Goal: Transaction & Acquisition: Purchase product/service

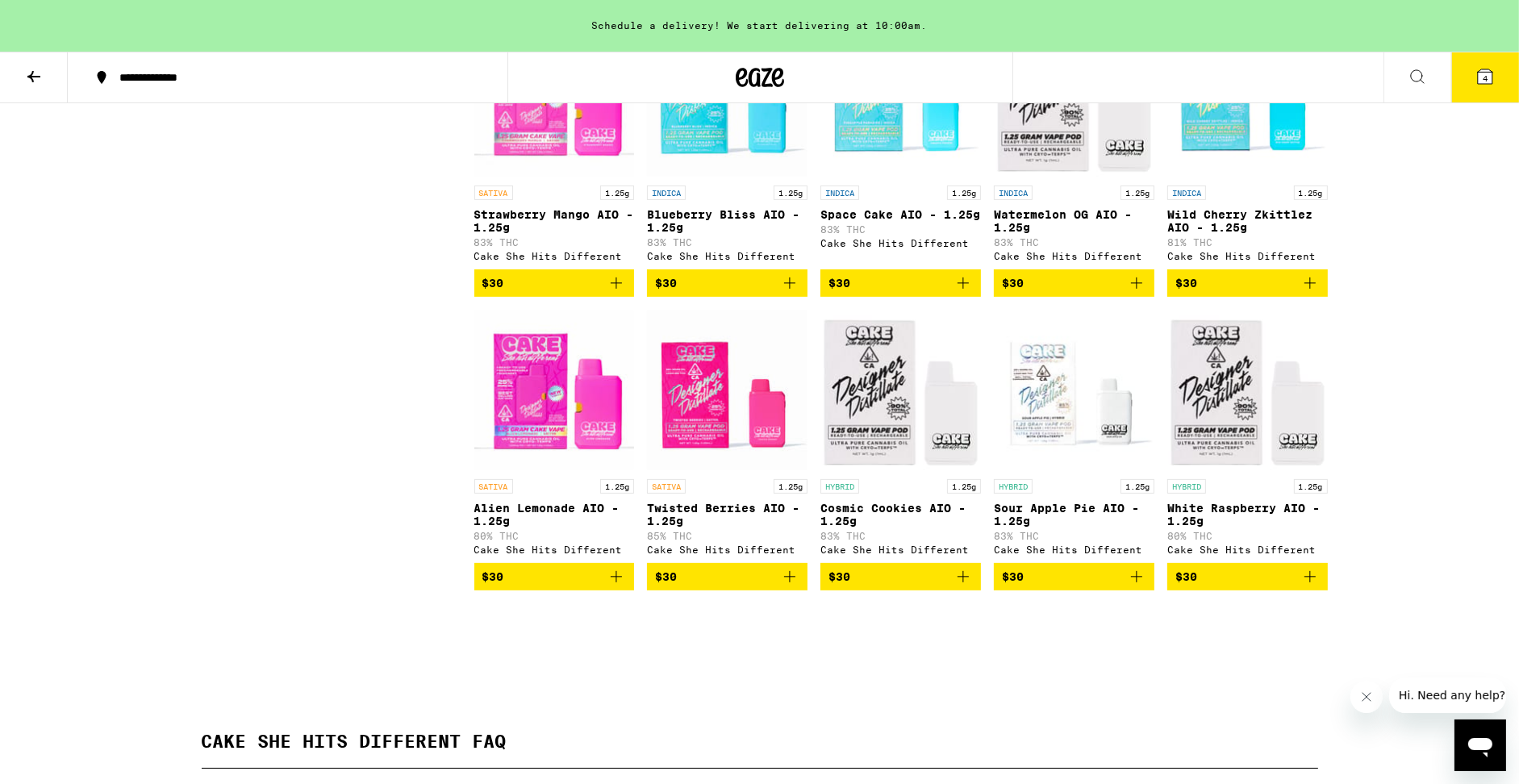
scroll to position [547, 0]
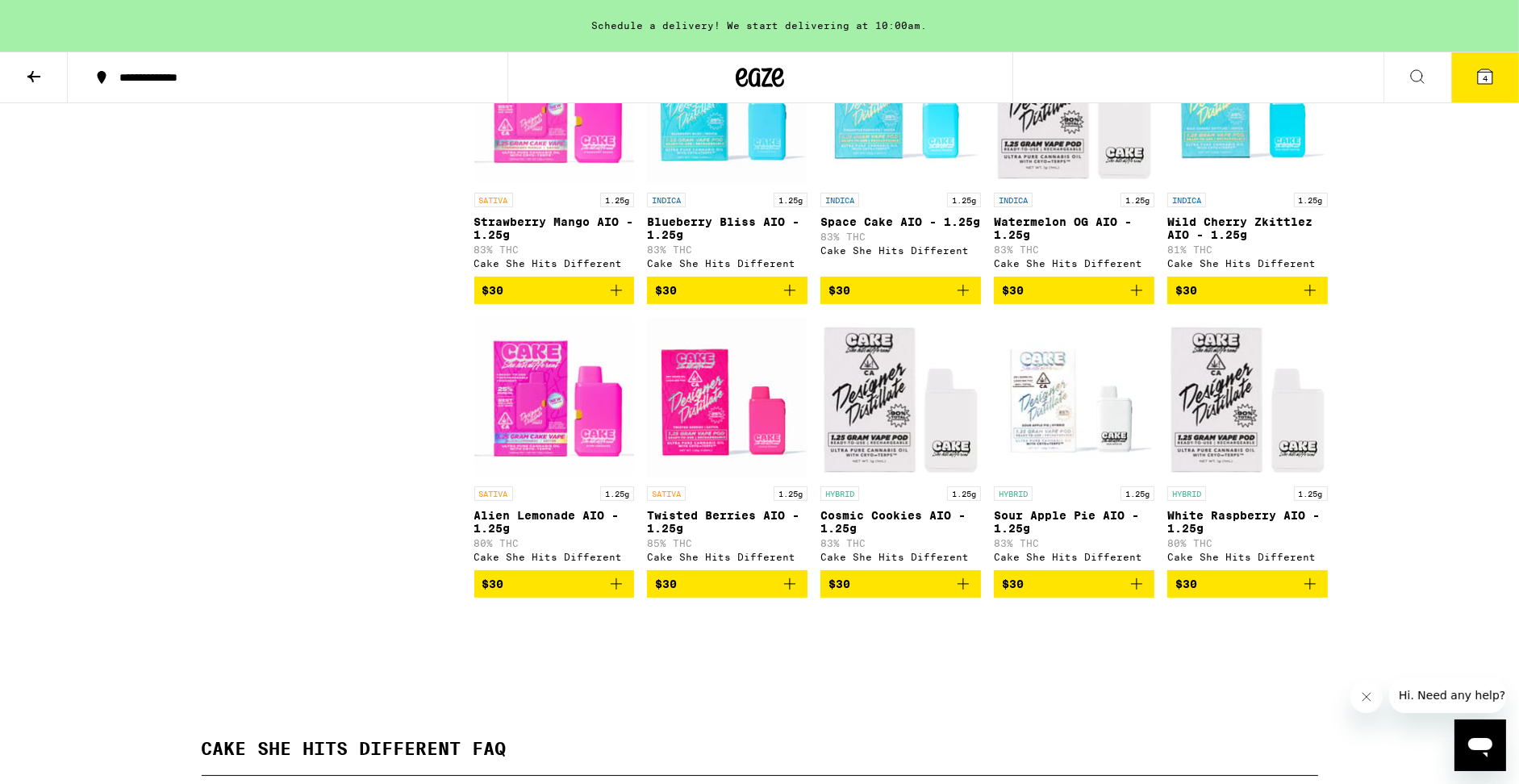
drag, startPoint x: 793, startPoint y: 605, endPoint x: 795, endPoint y: 530, distance: 75.0
click at [792, 593] on icon "Add to bag" at bounding box center [790, 584] width 20 height 20
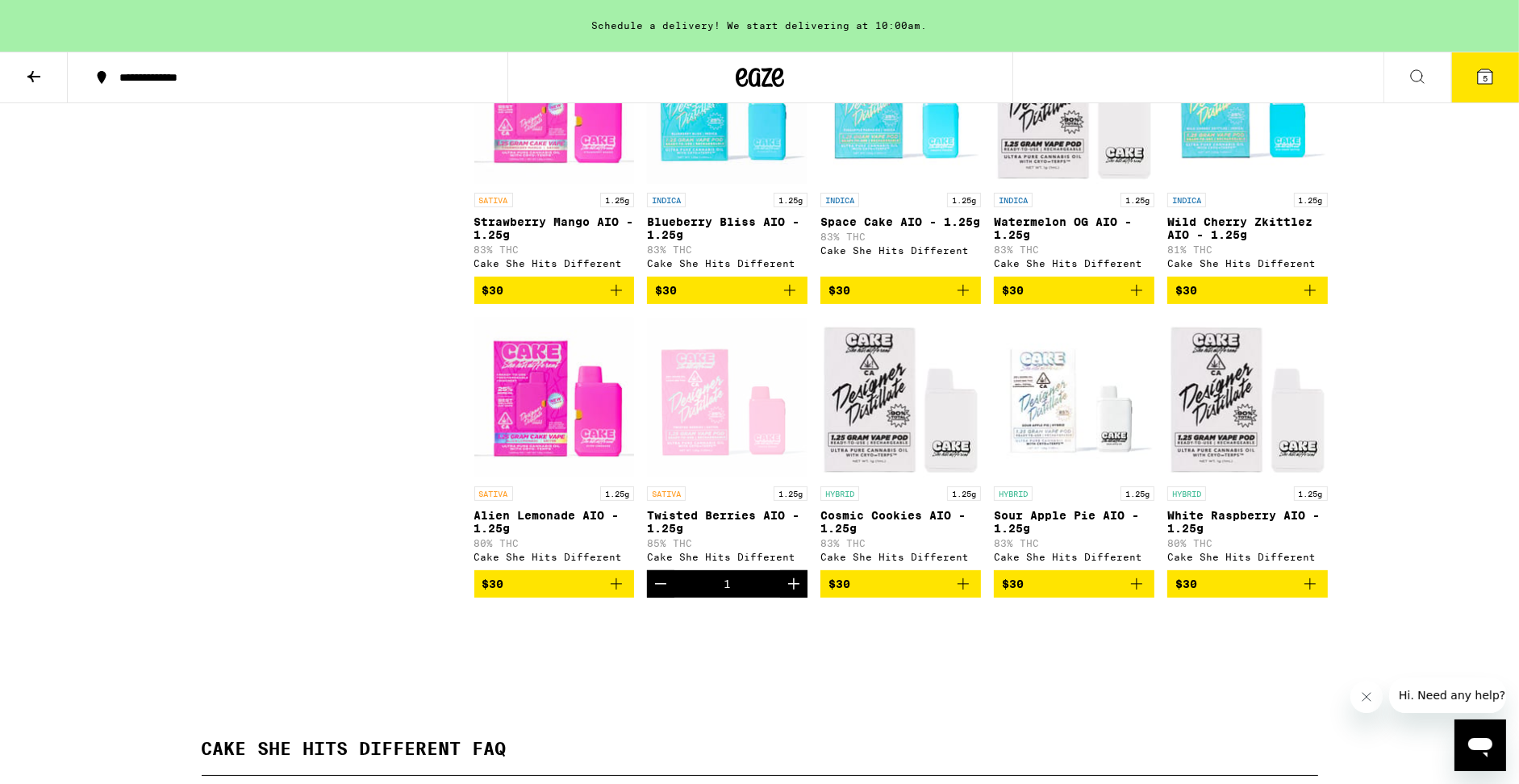
click at [1145, 598] on button "$30" at bounding box center [1074, 584] width 161 height 27
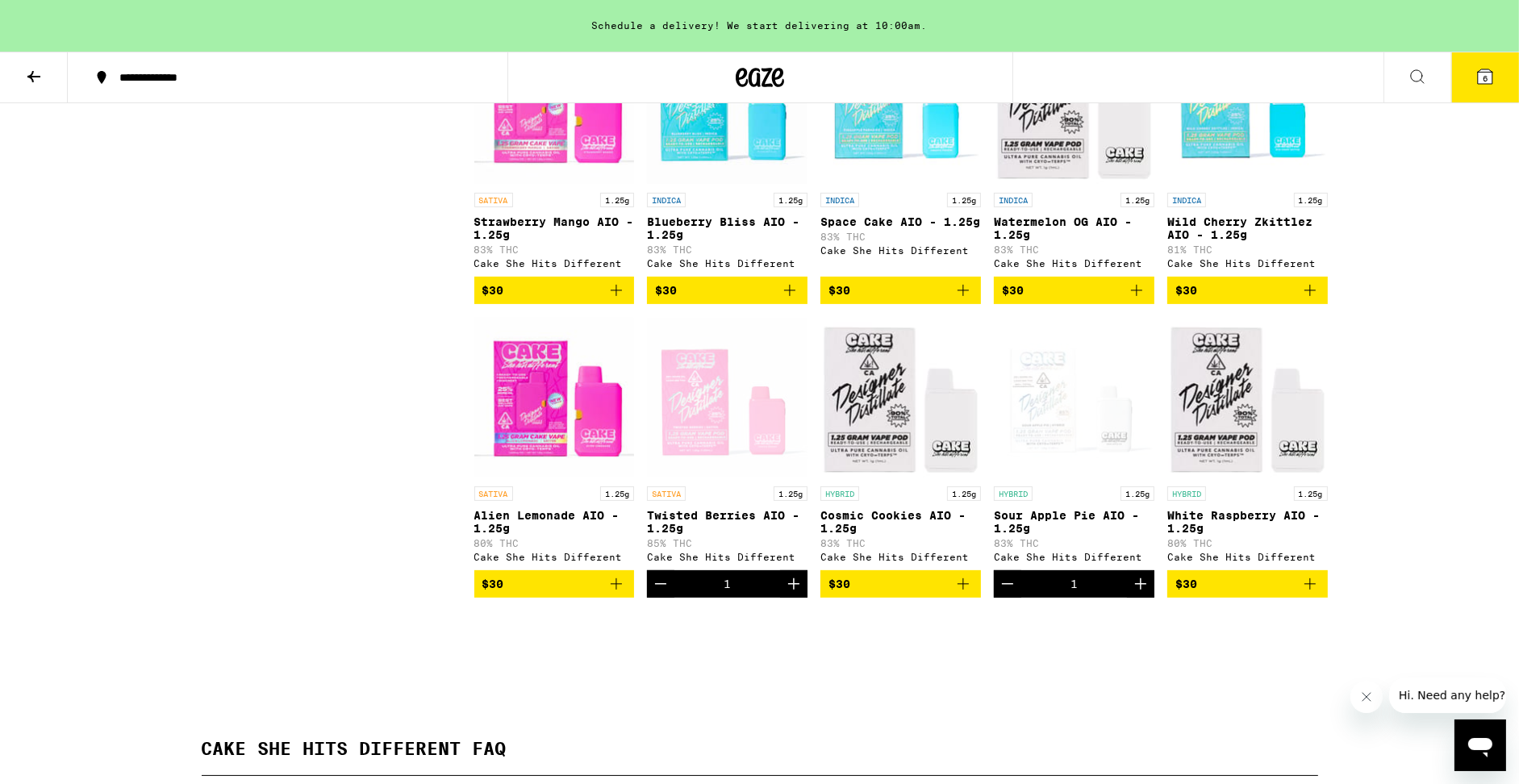
click at [1476, 85] on icon at bounding box center [1485, 76] width 20 height 20
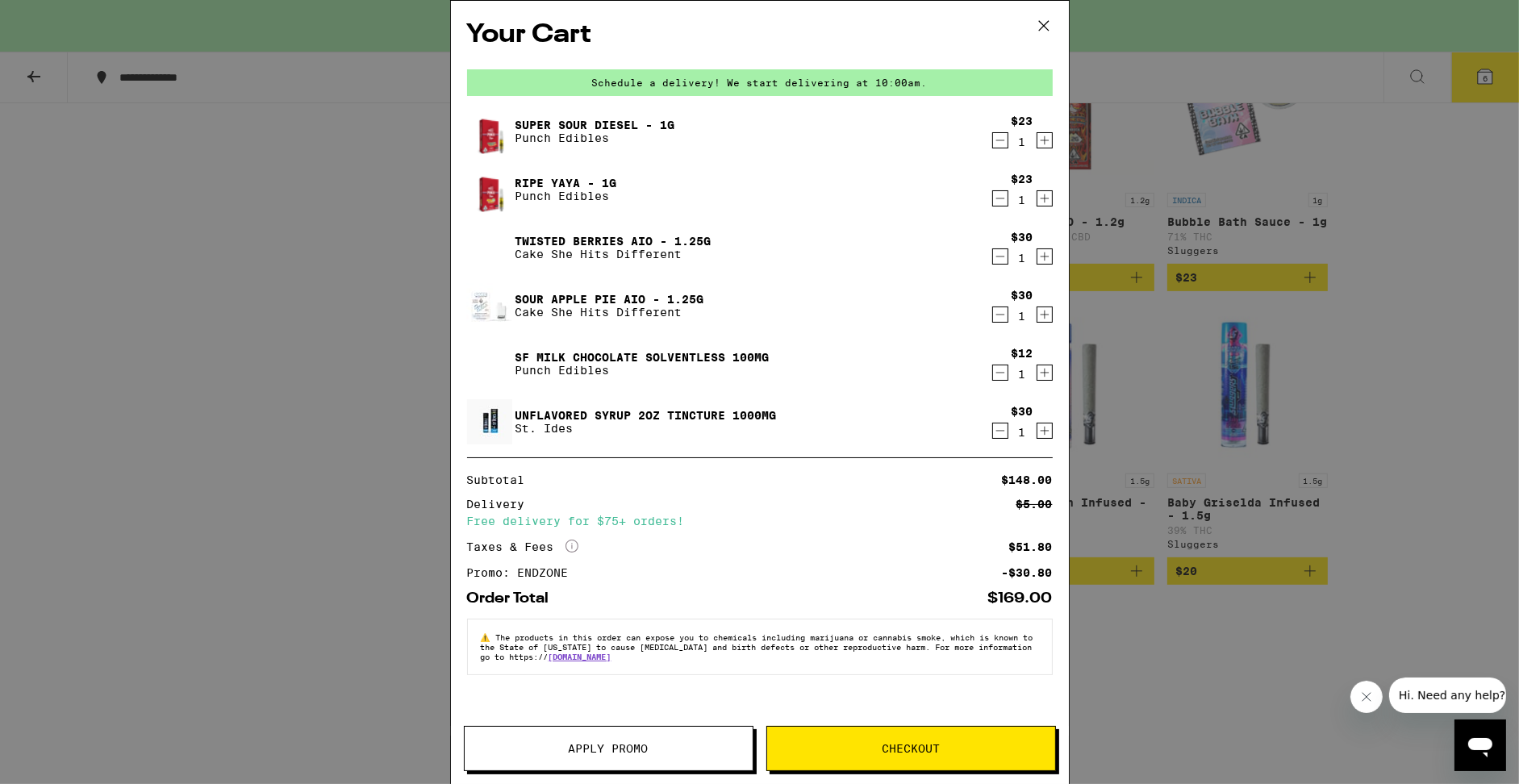
click at [1001, 431] on icon "Decrement" at bounding box center [1000, 430] width 15 height 20
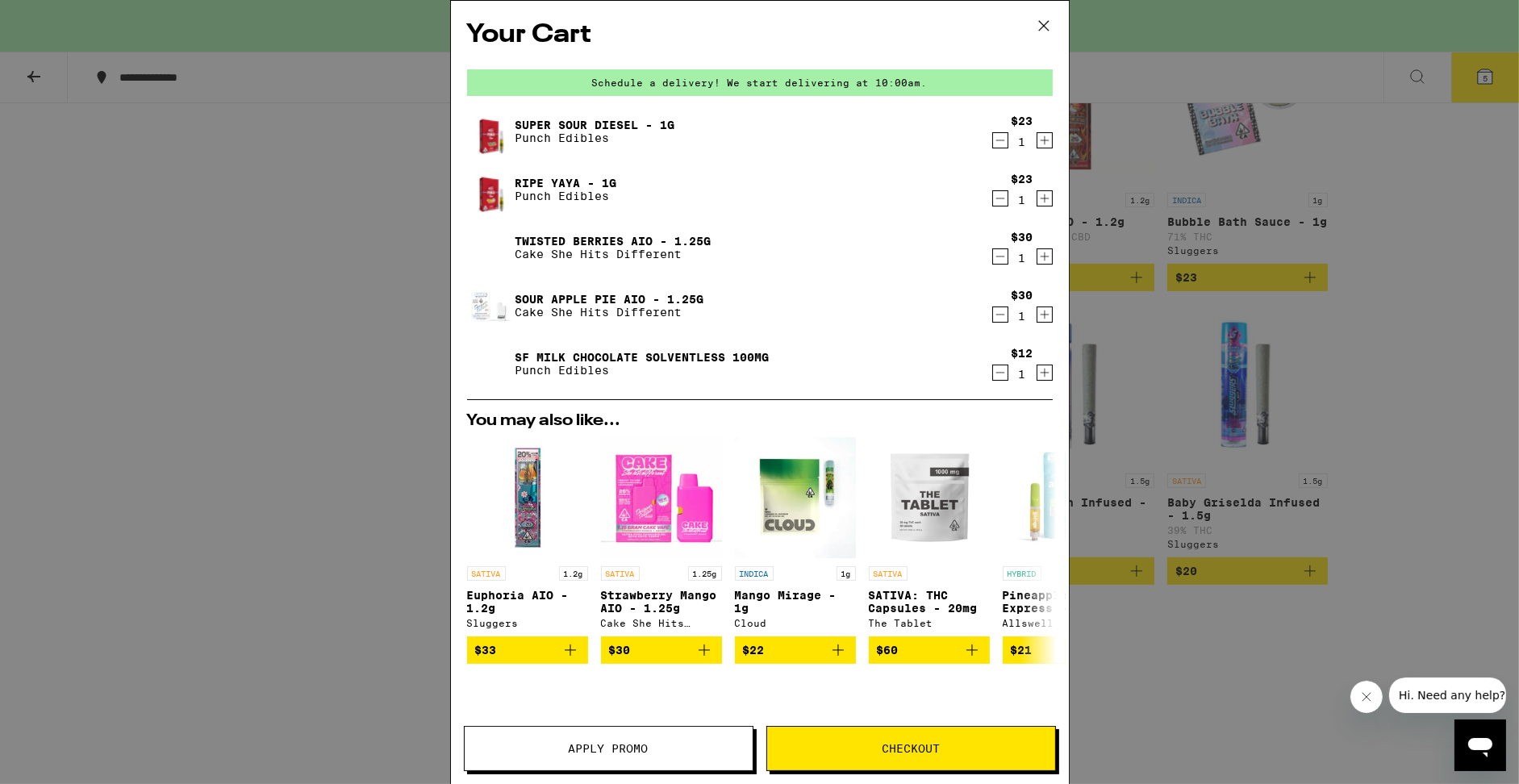
click at [1000, 372] on icon "Decrement" at bounding box center [1000, 373] width 15 height 20
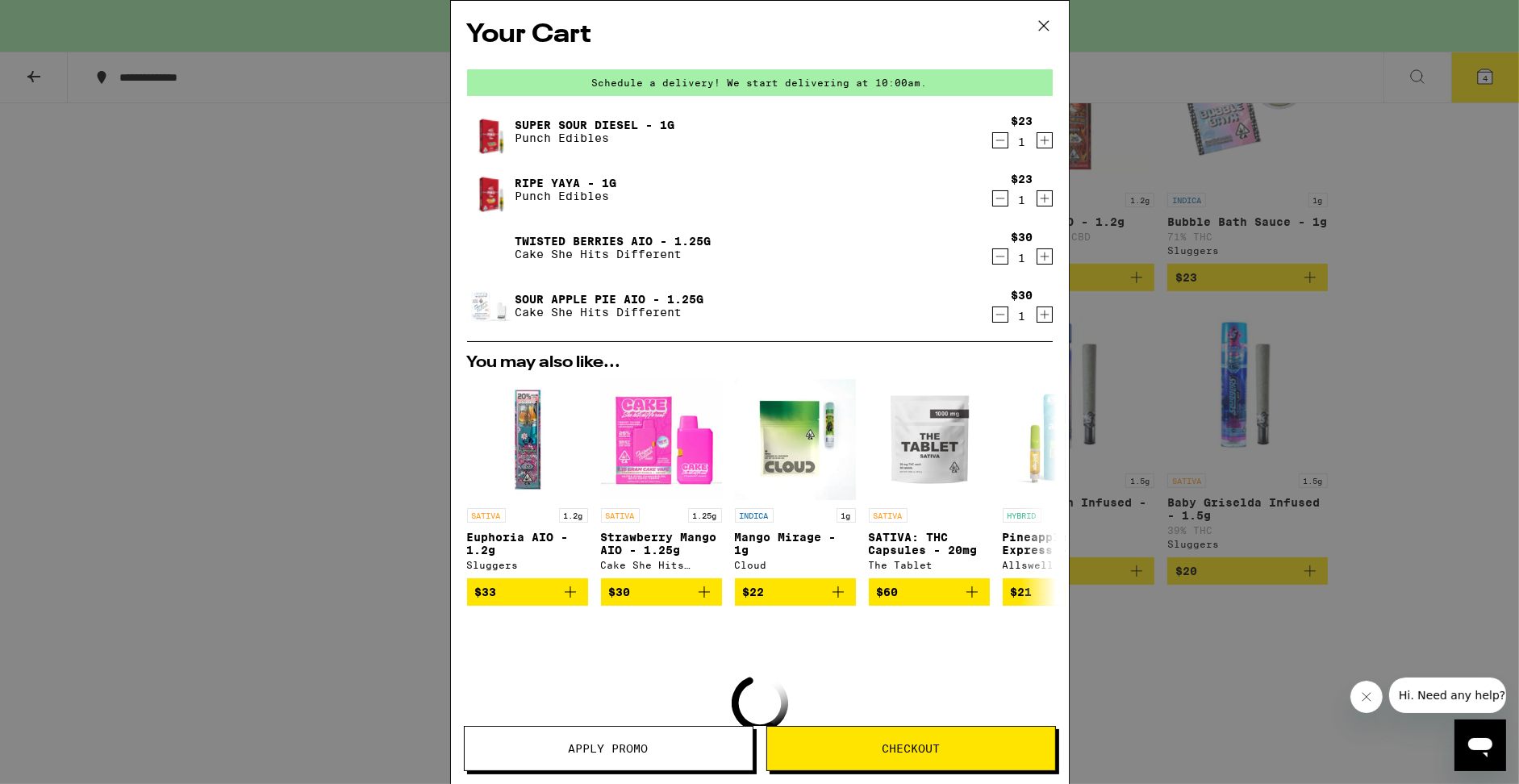
click at [1000, 203] on icon "Decrement" at bounding box center [1000, 198] width 15 height 20
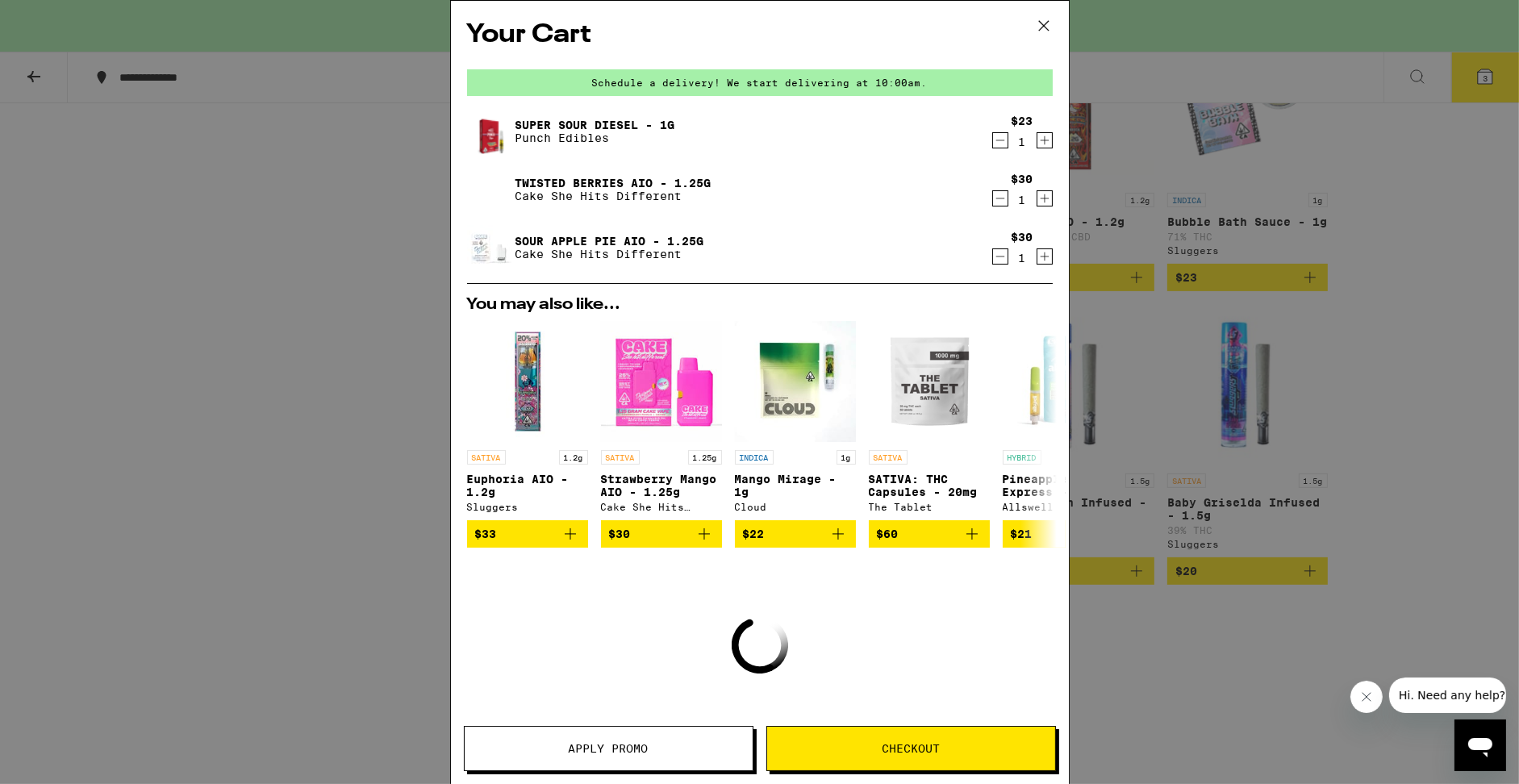
click at [1003, 145] on icon "Decrement" at bounding box center [1000, 140] width 15 height 20
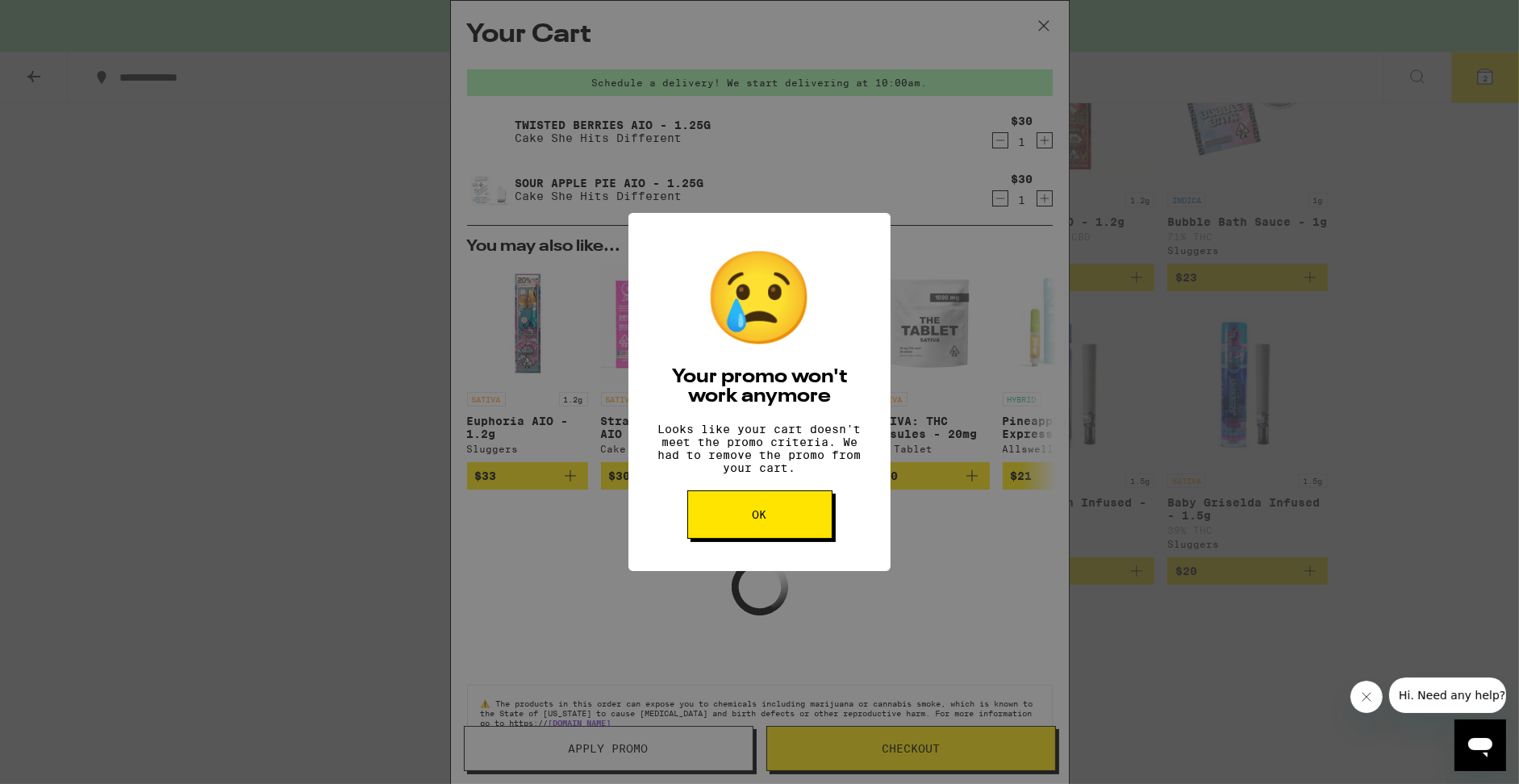
click at [1393, 295] on div "😢 Your promo won't work anymore Looks like your cart doesn't meet the promo cri…" at bounding box center [760, 392] width 1519 height 784
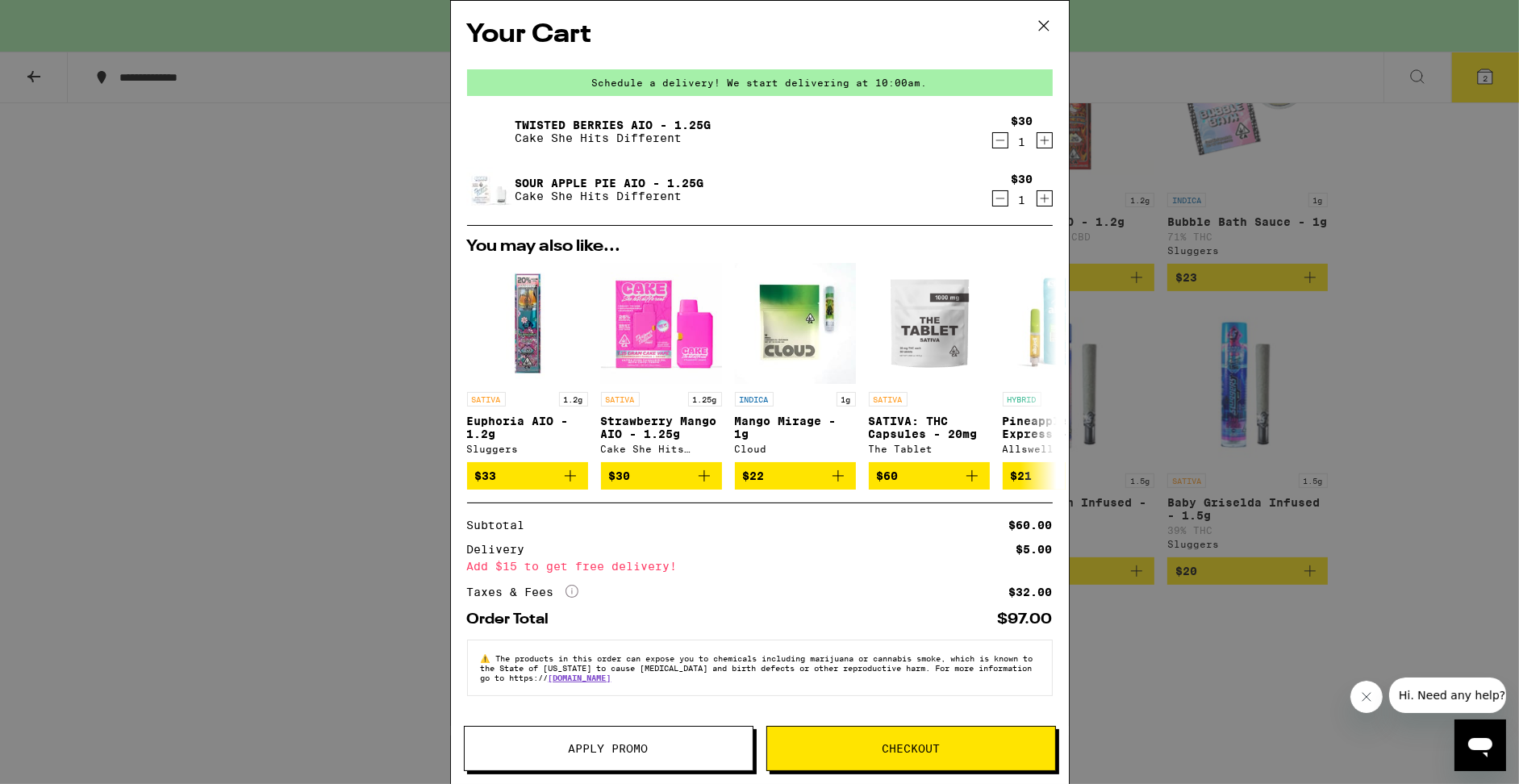
click at [1050, 26] on icon at bounding box center [1044, 26] width 24 height 24
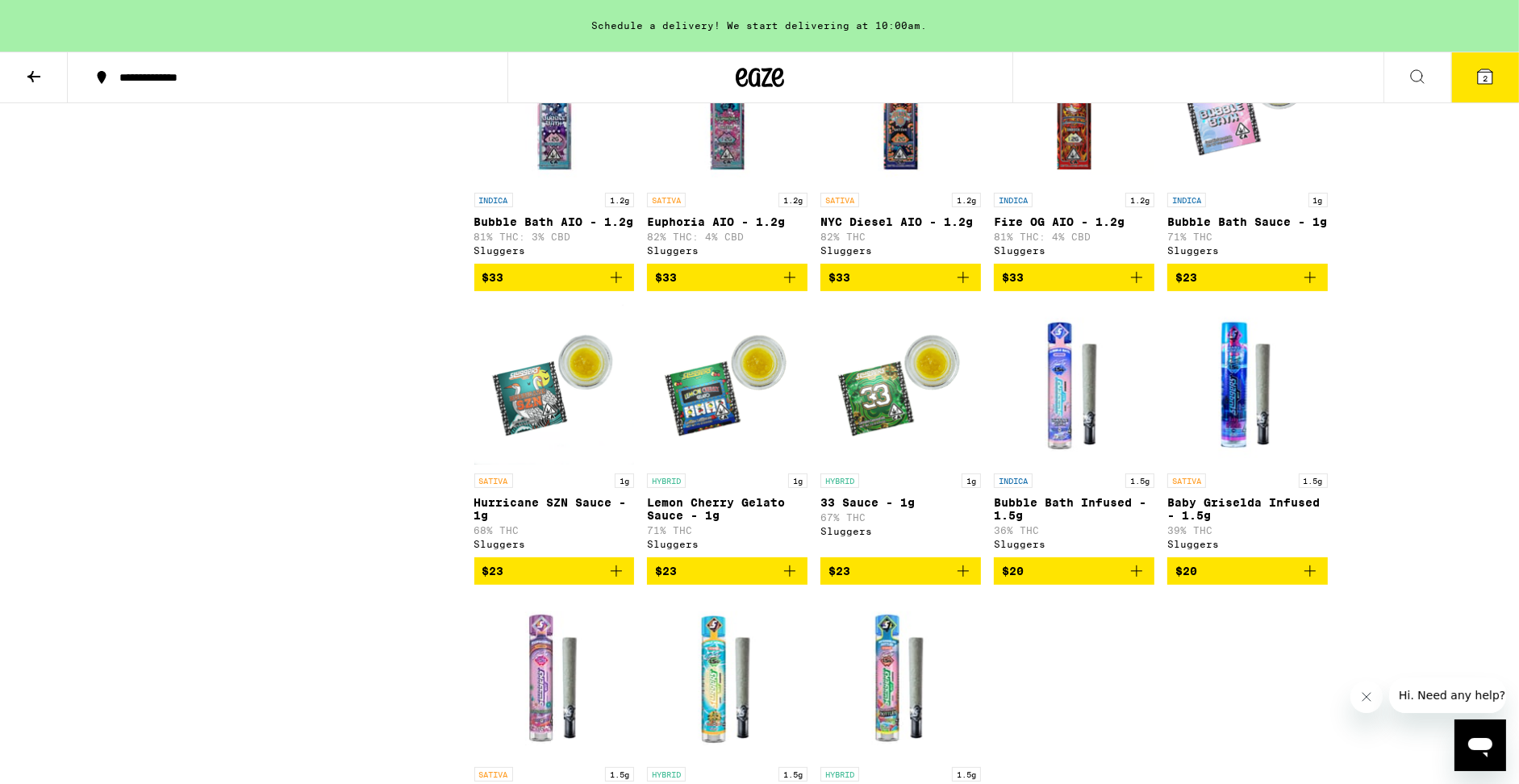
click at [27, 70] on icon at bounding box center [34, 76] width 20 height 20
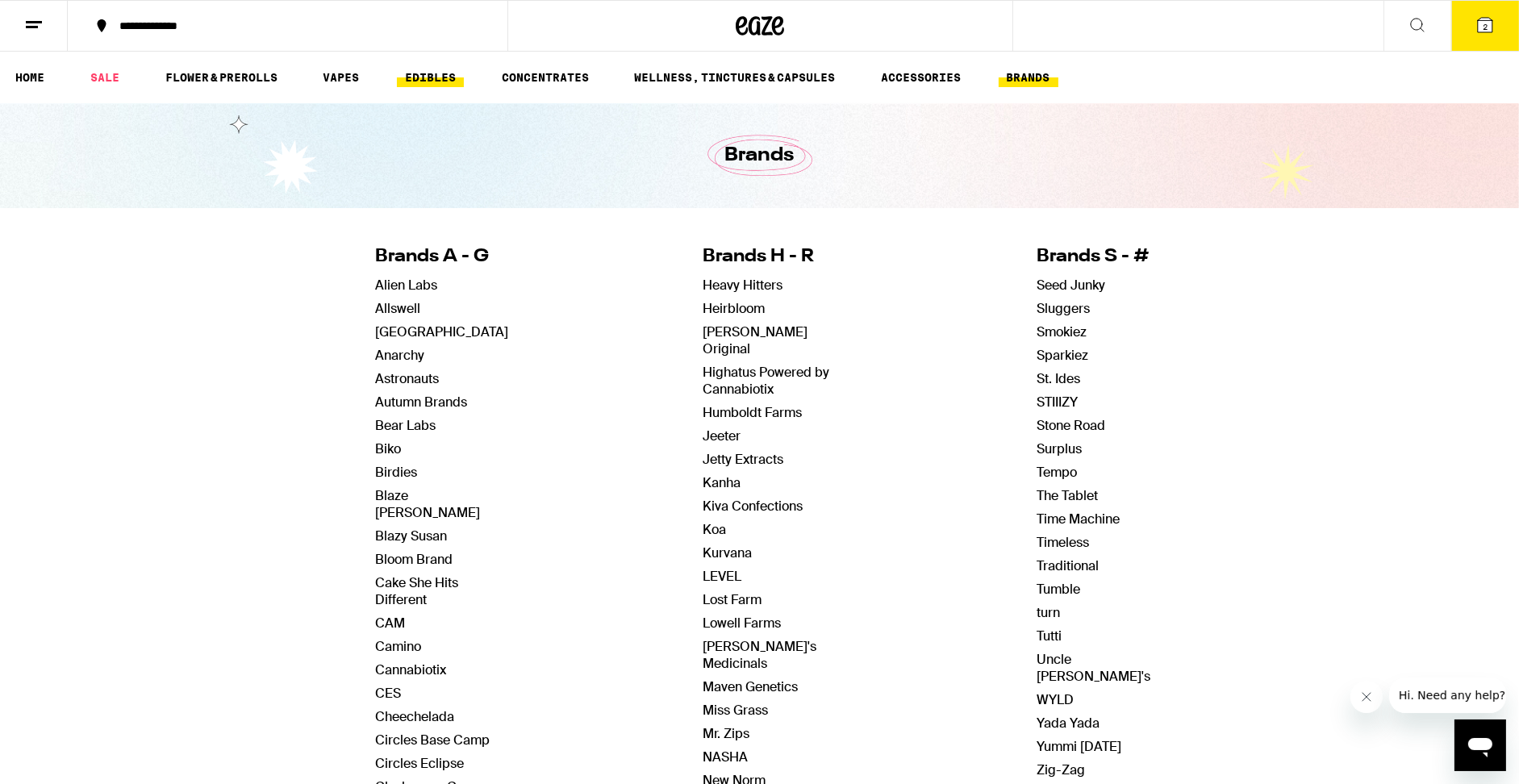
click at [431, 79] on link "EDIBLES" at bounding box center [430, 77] width 67 height 20
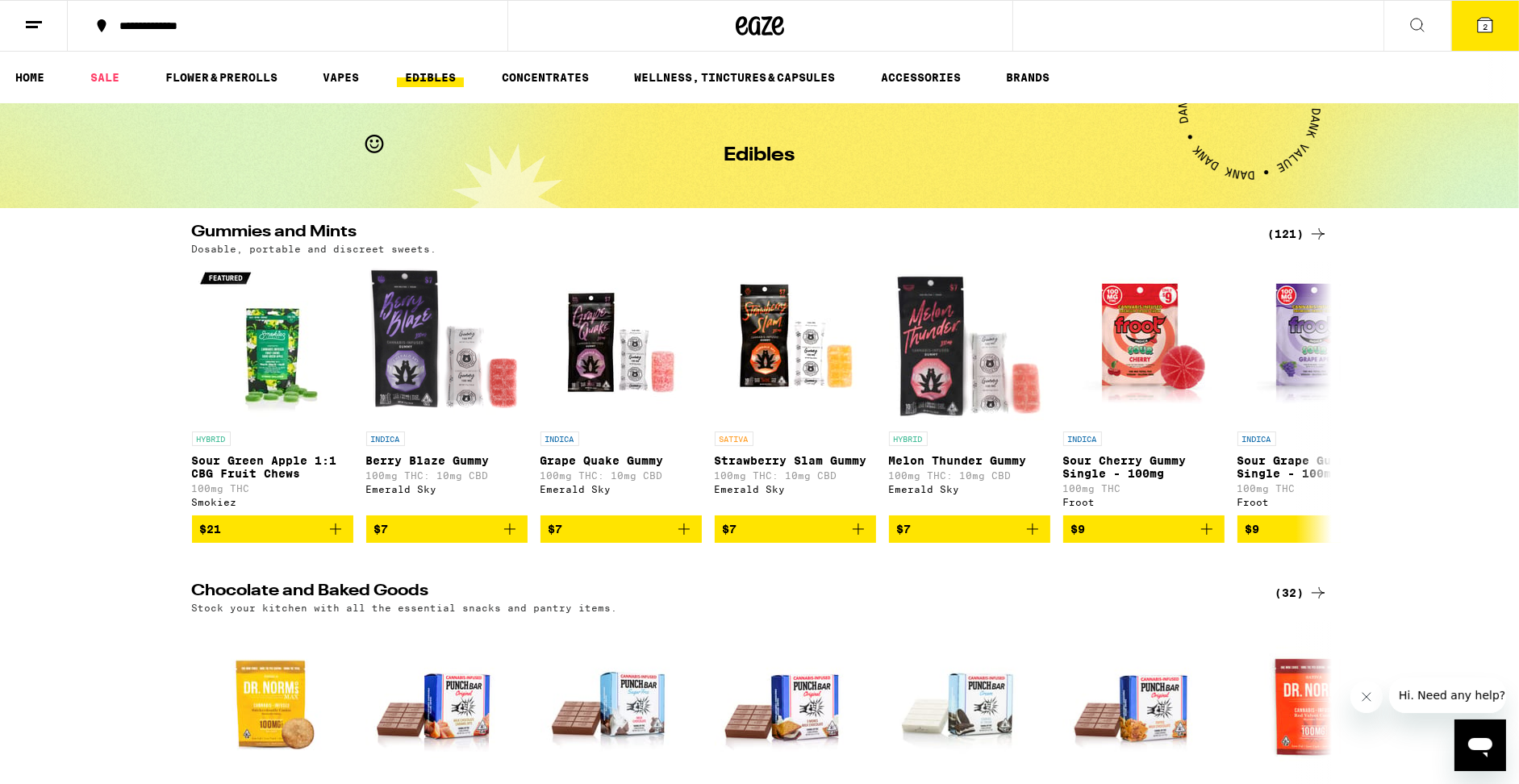
click at [1296, 238] on div "(121)" at bounding box center [1297, 234] width 59 height 20
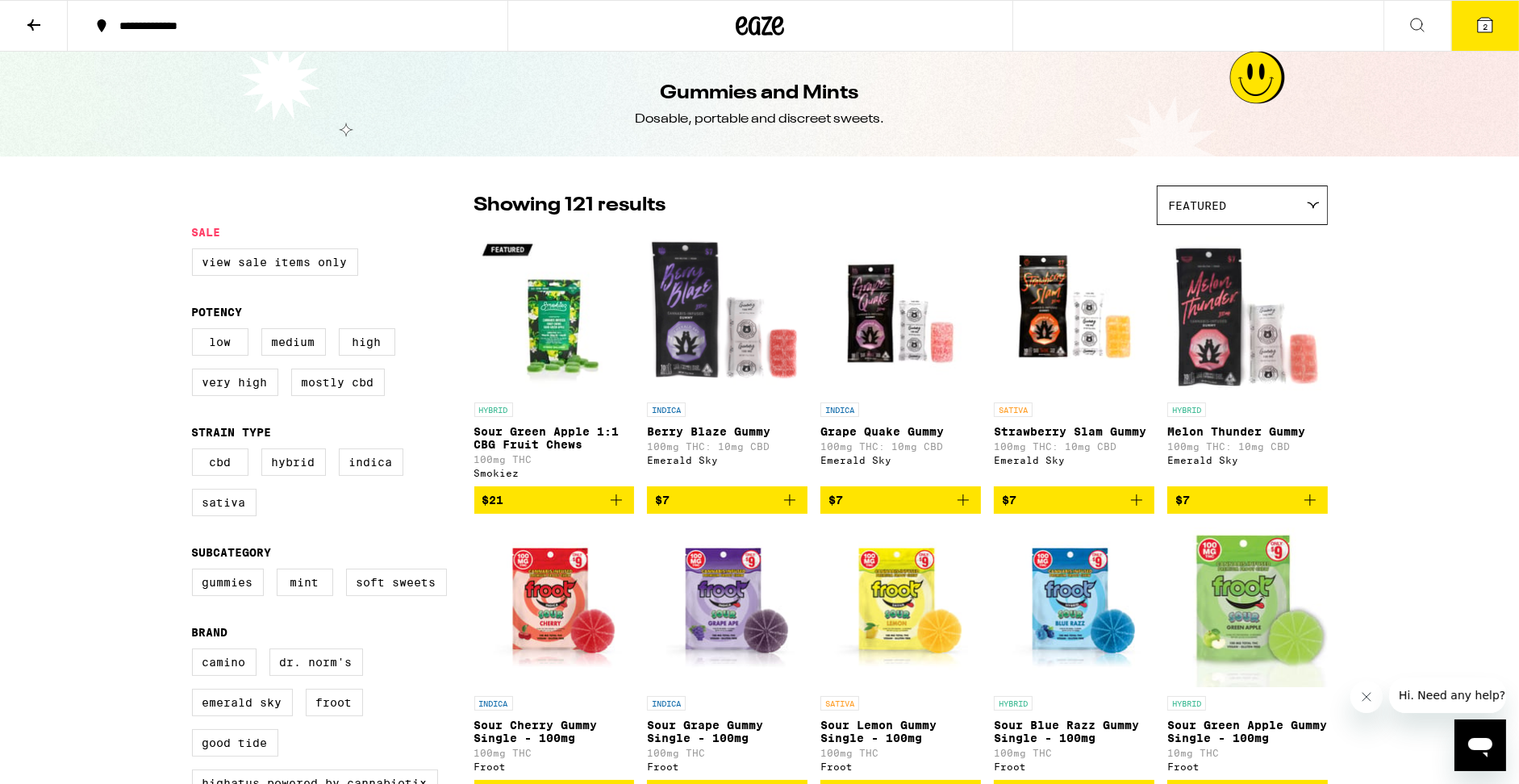
click at [1137, 506] on icon "Add to bag" at bounding box center [1136, 500] width 11 height 11
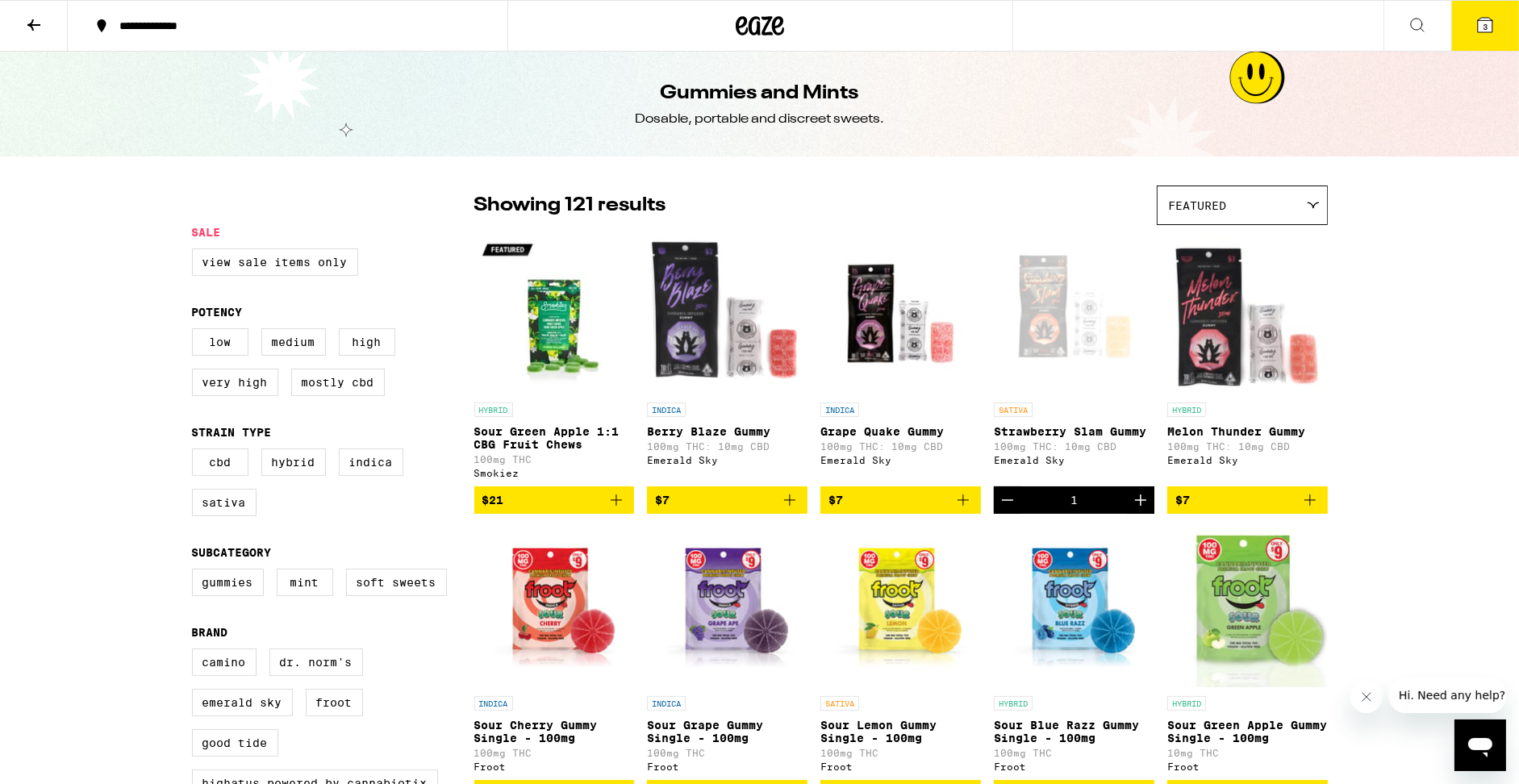
click at [1479, 41] on button "3" at bounding box center [1485, 26] width 68 height 50
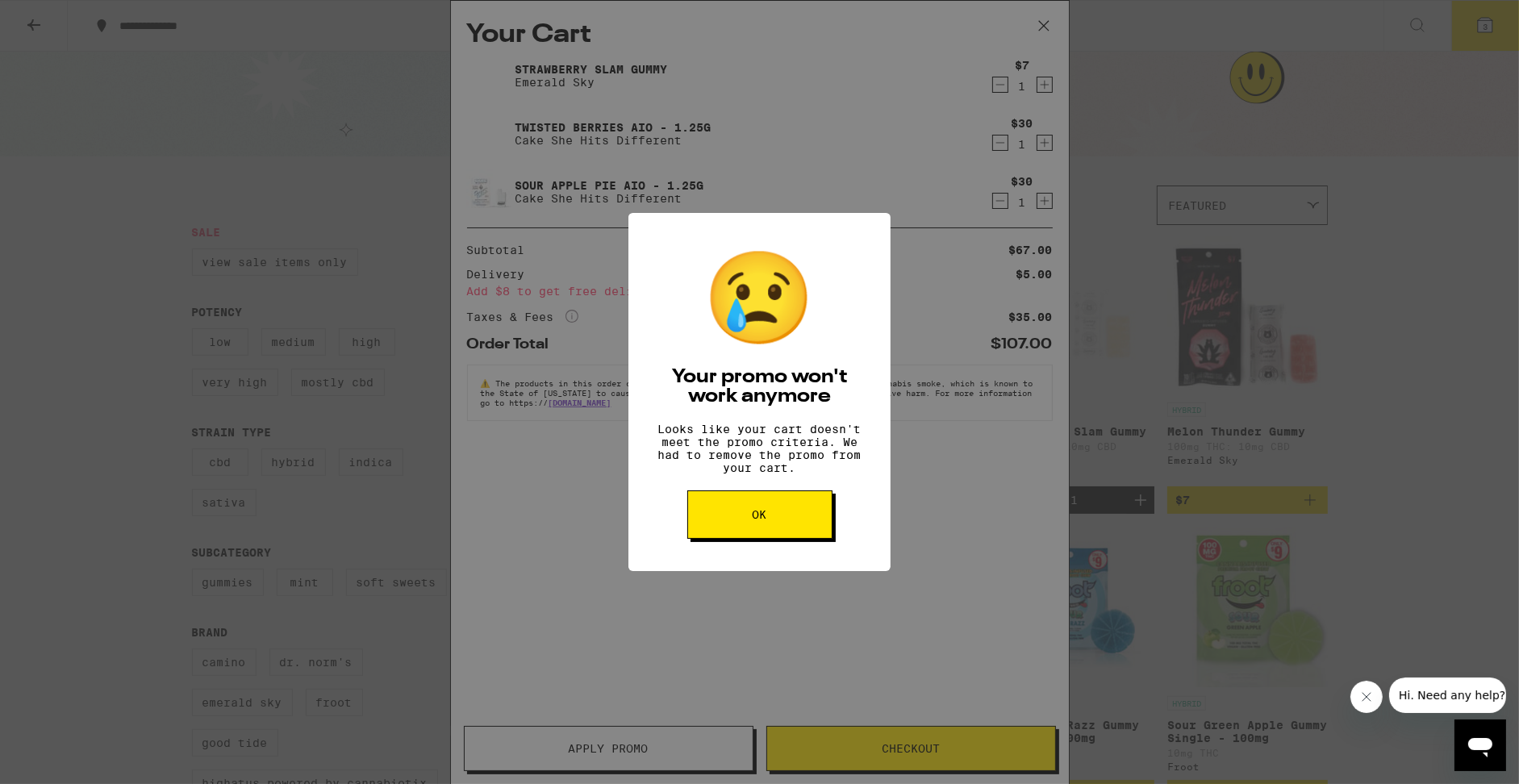
click at [772, 521] on button "OK" at bounding box center [760, 514] width 145 height 48
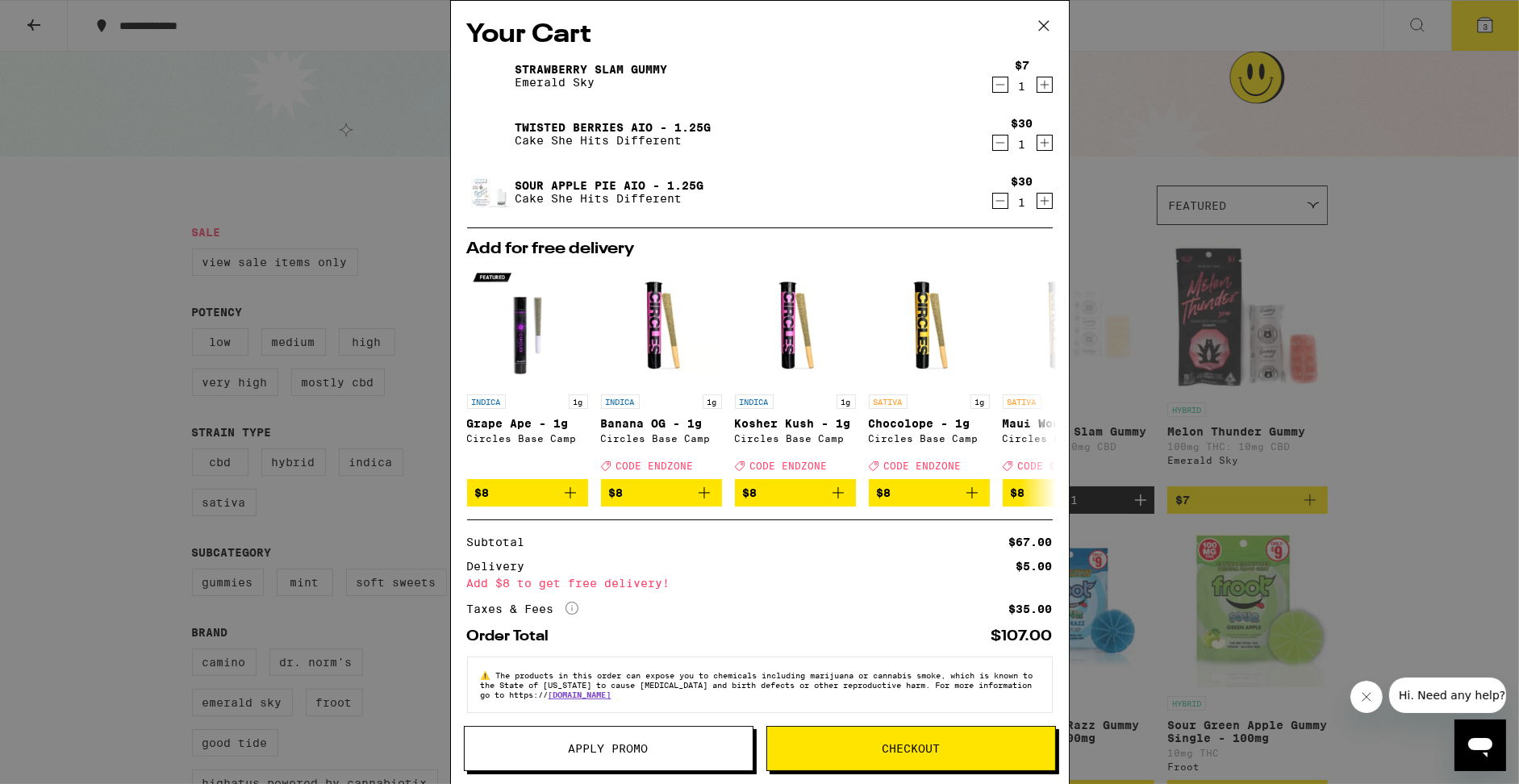
click at [997, 91] on icon "Decrement" at bounding box center [1000, 84] width 15 height 20
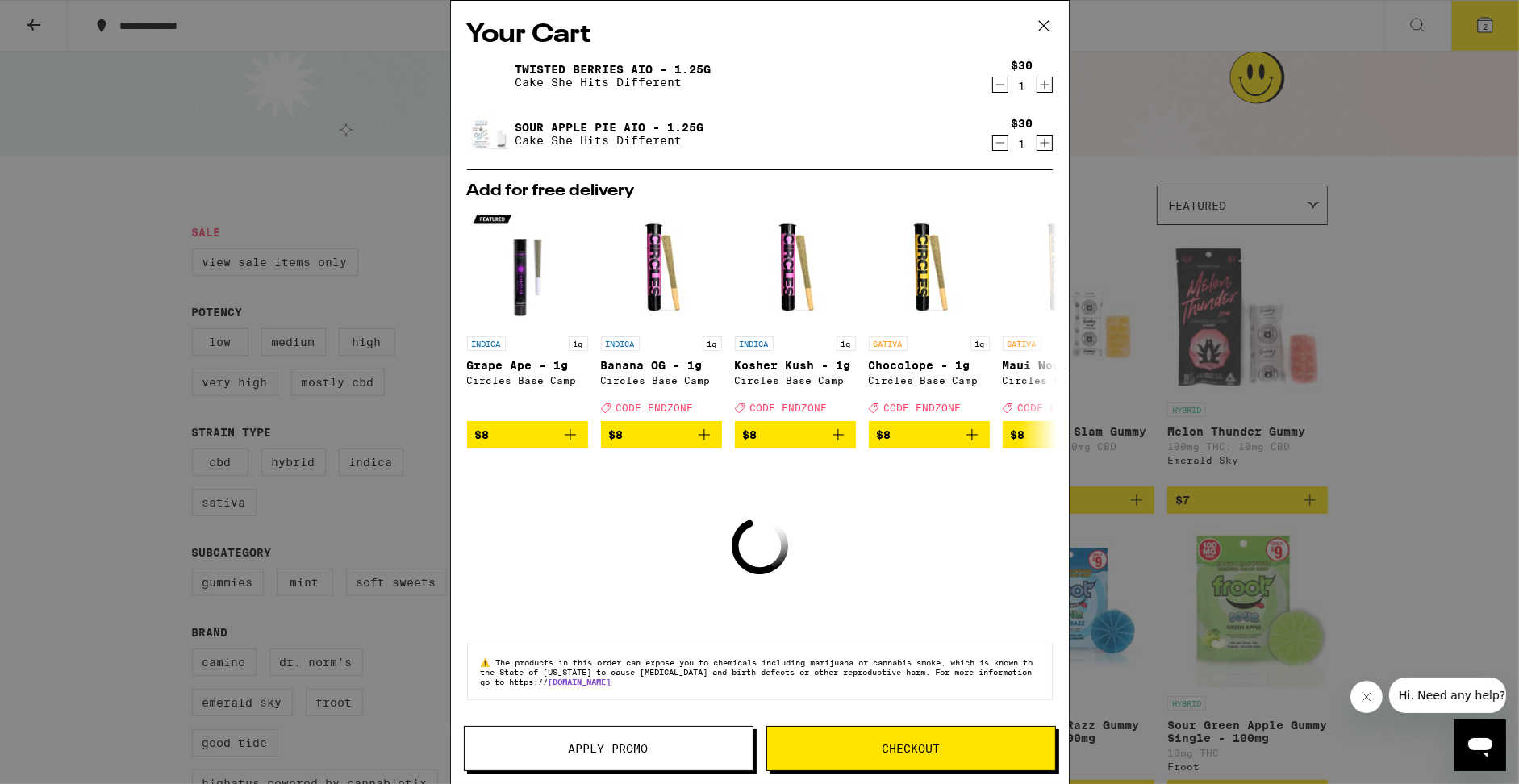
click at [997, 89] on icon "Decrement" at bounding box center [1000, 84] width 15 height 20
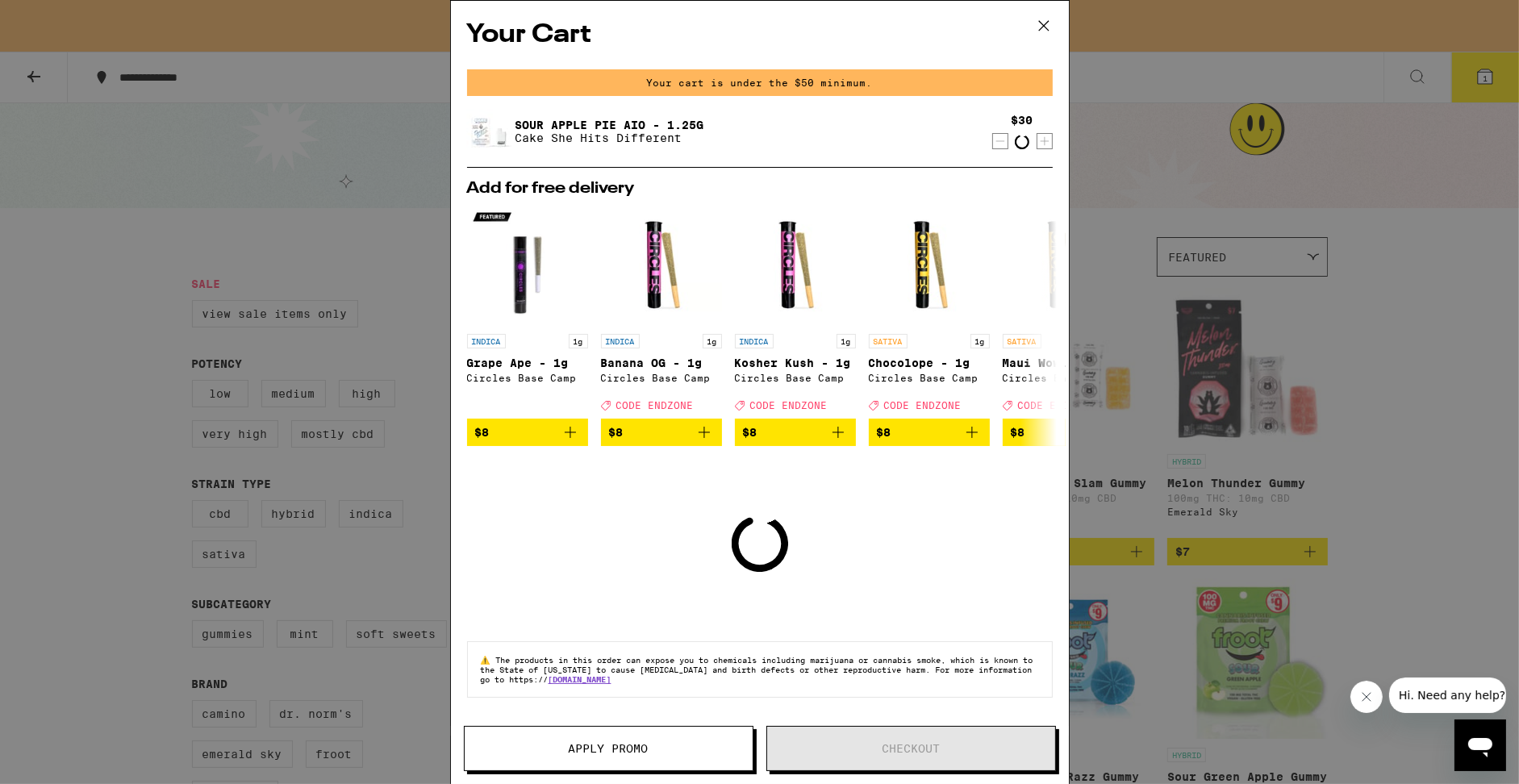
scroll to position [1, 0]
click at [997, 141] on icon "Decrement" at bounding box center [1000, 140] width 15 height 20
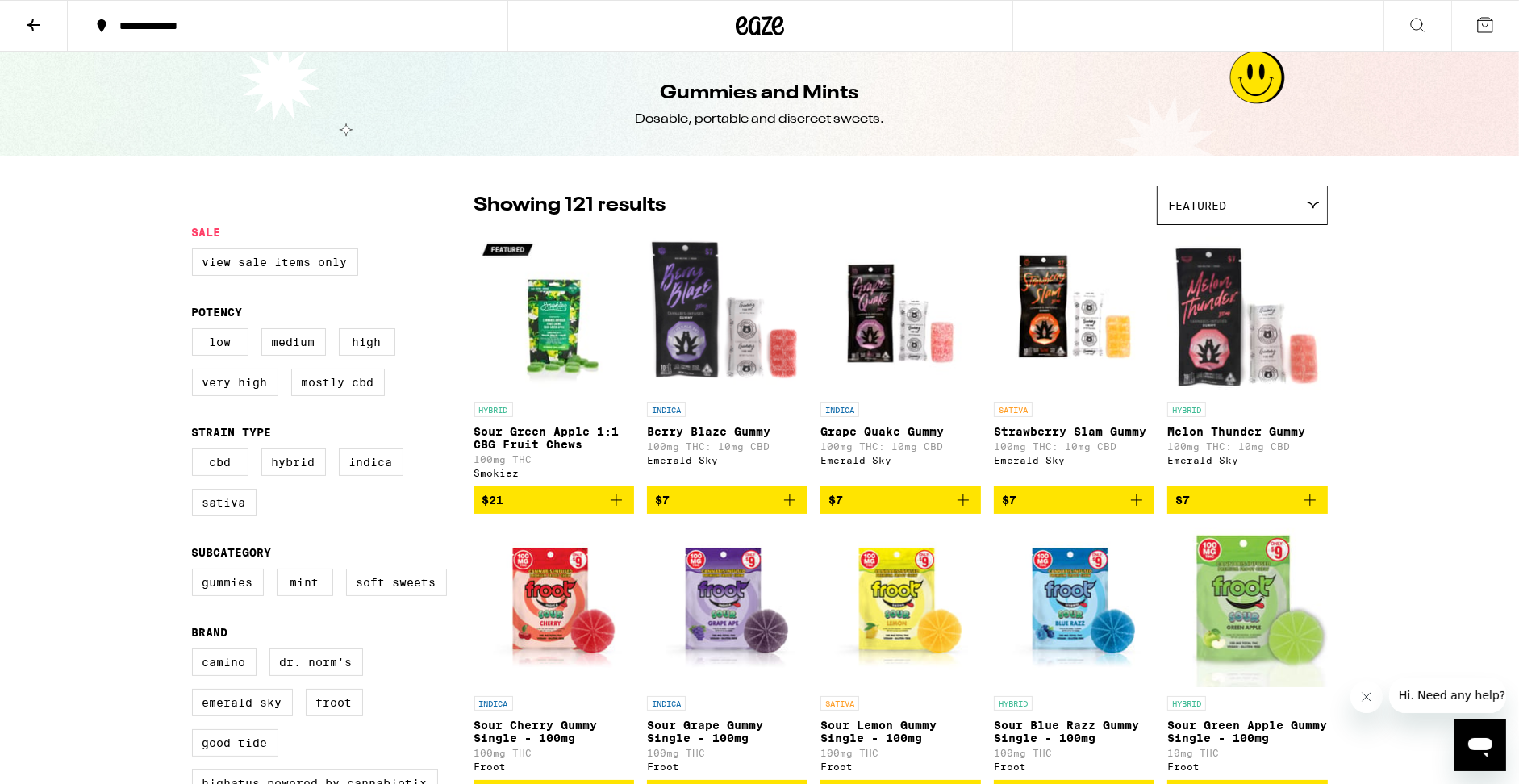
click at [27, 20] on icon at bounding box center [34, 25] width 20 height 20
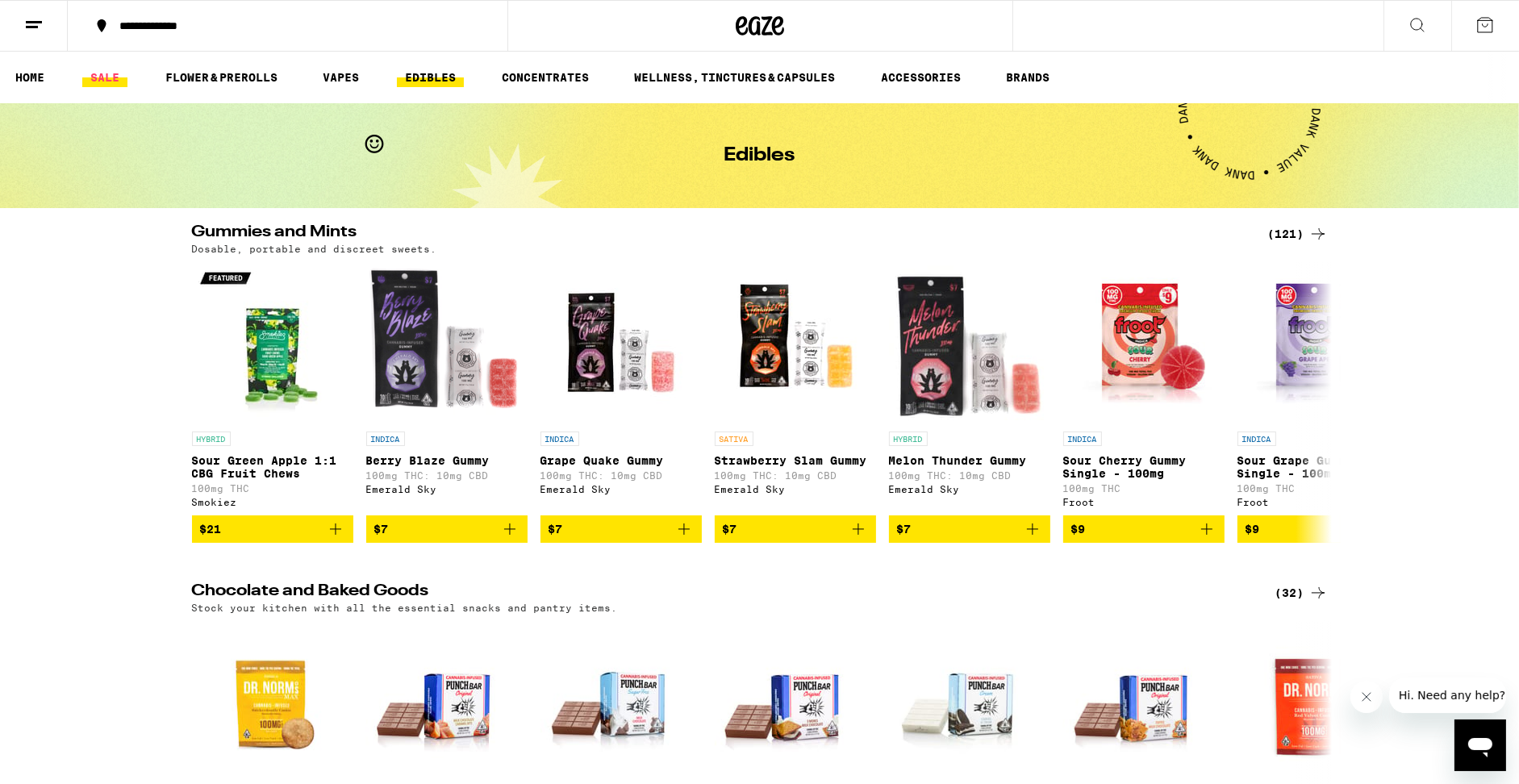
click at [115, 81] on link "SALE" at bounding box center [105, 77] width 46 height 20
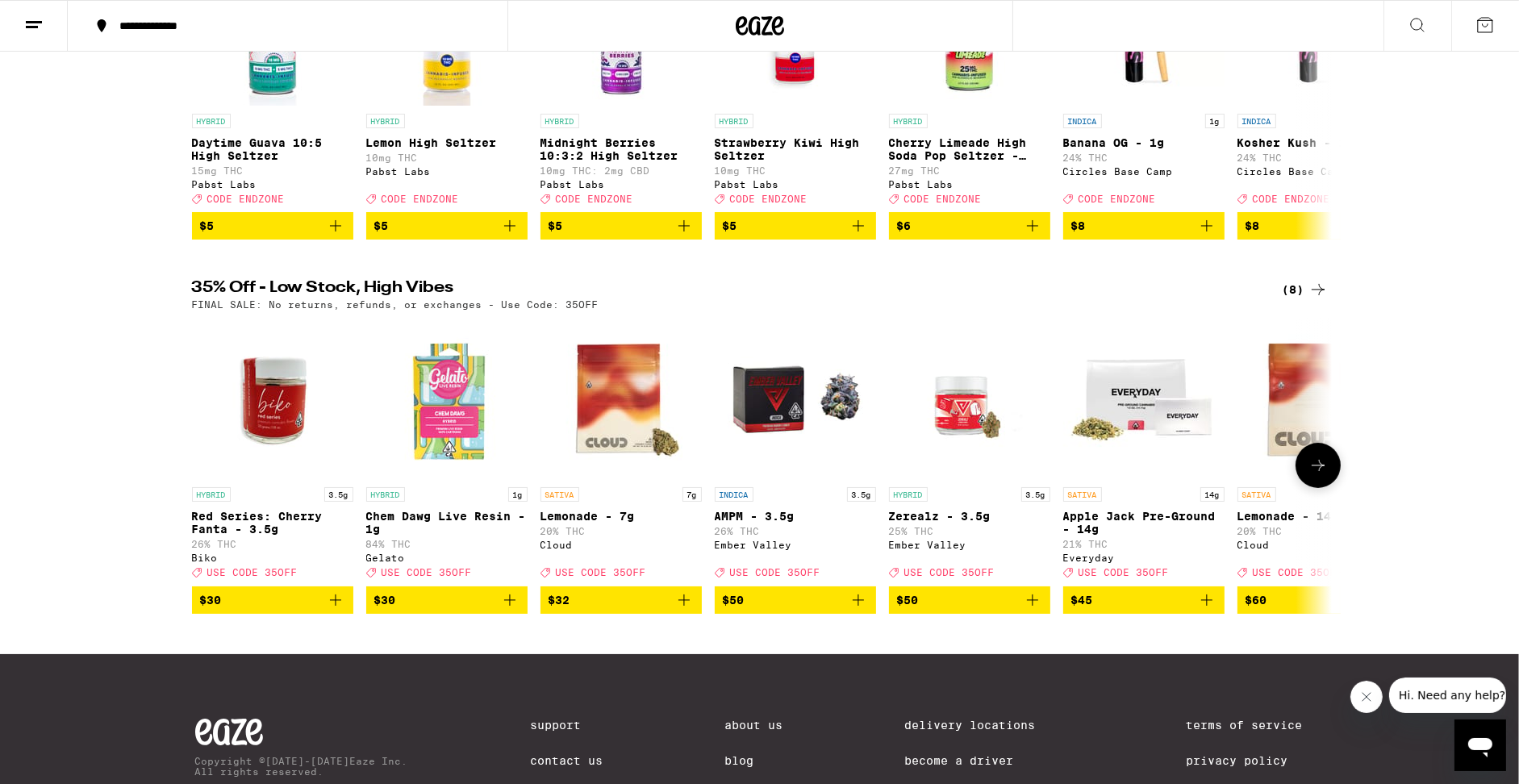
scroll to position [323, 0]
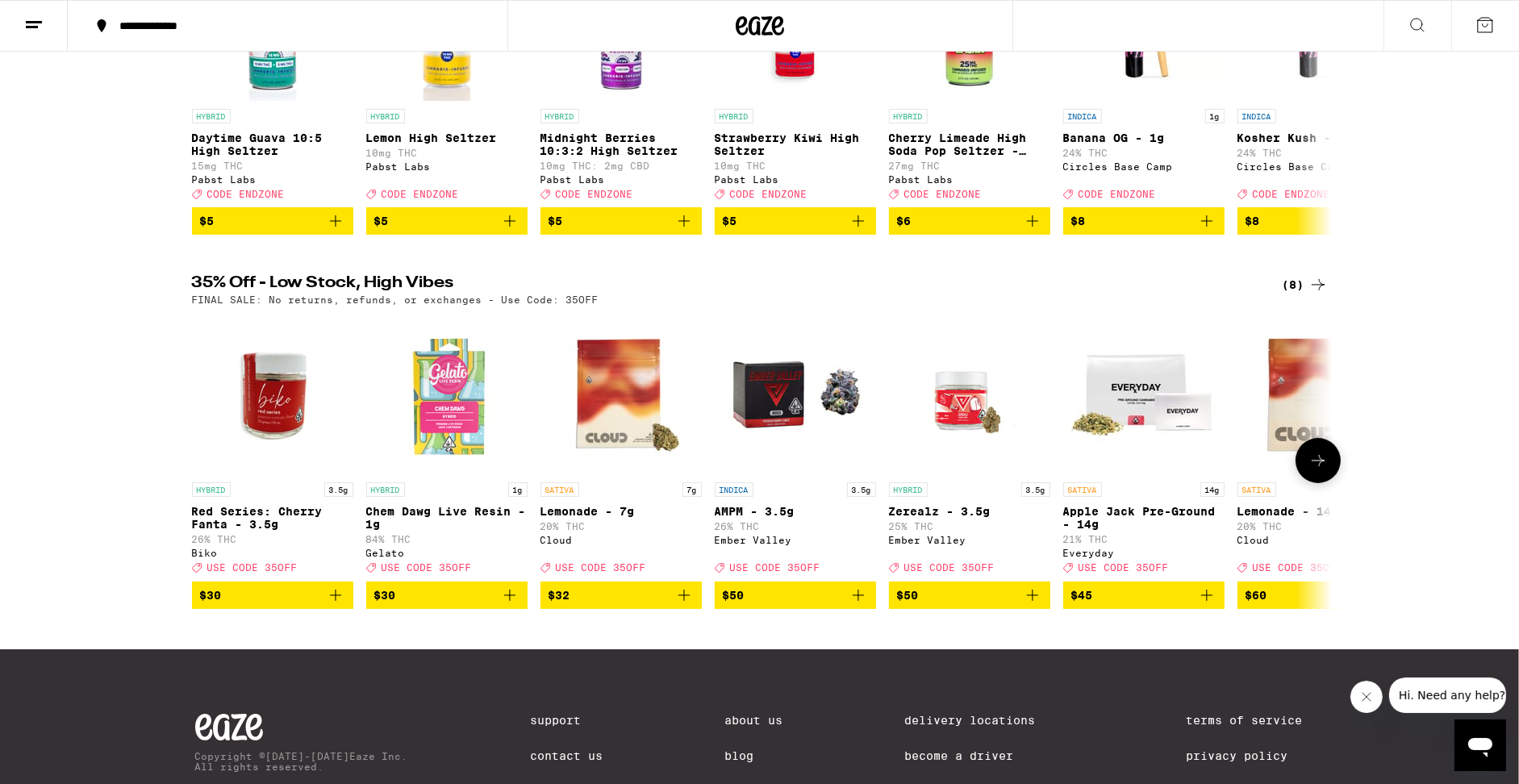
click at [1315, 476] on button at bounding box center [1318, 460] width 46 height 46
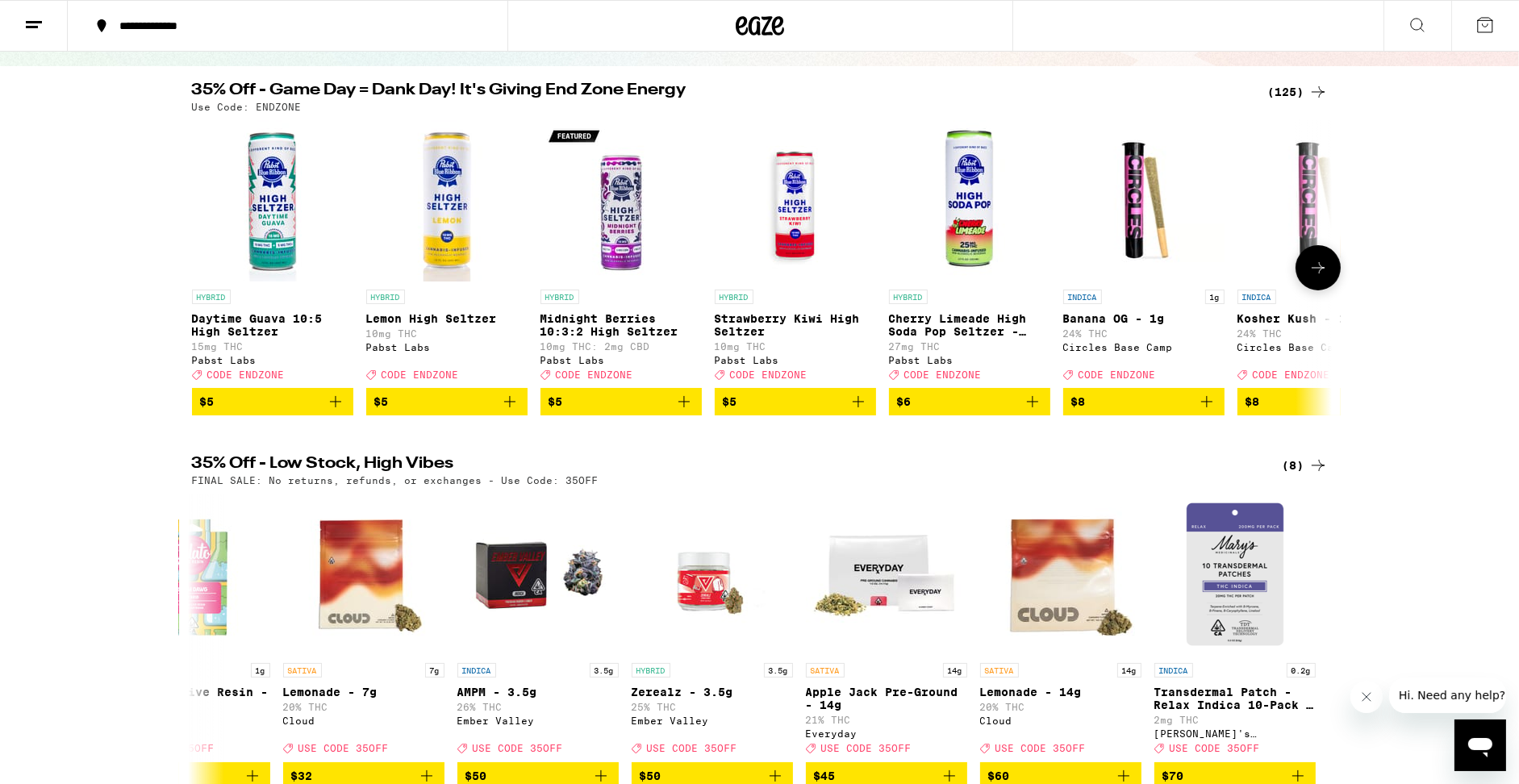
scroll to position [0, 0]
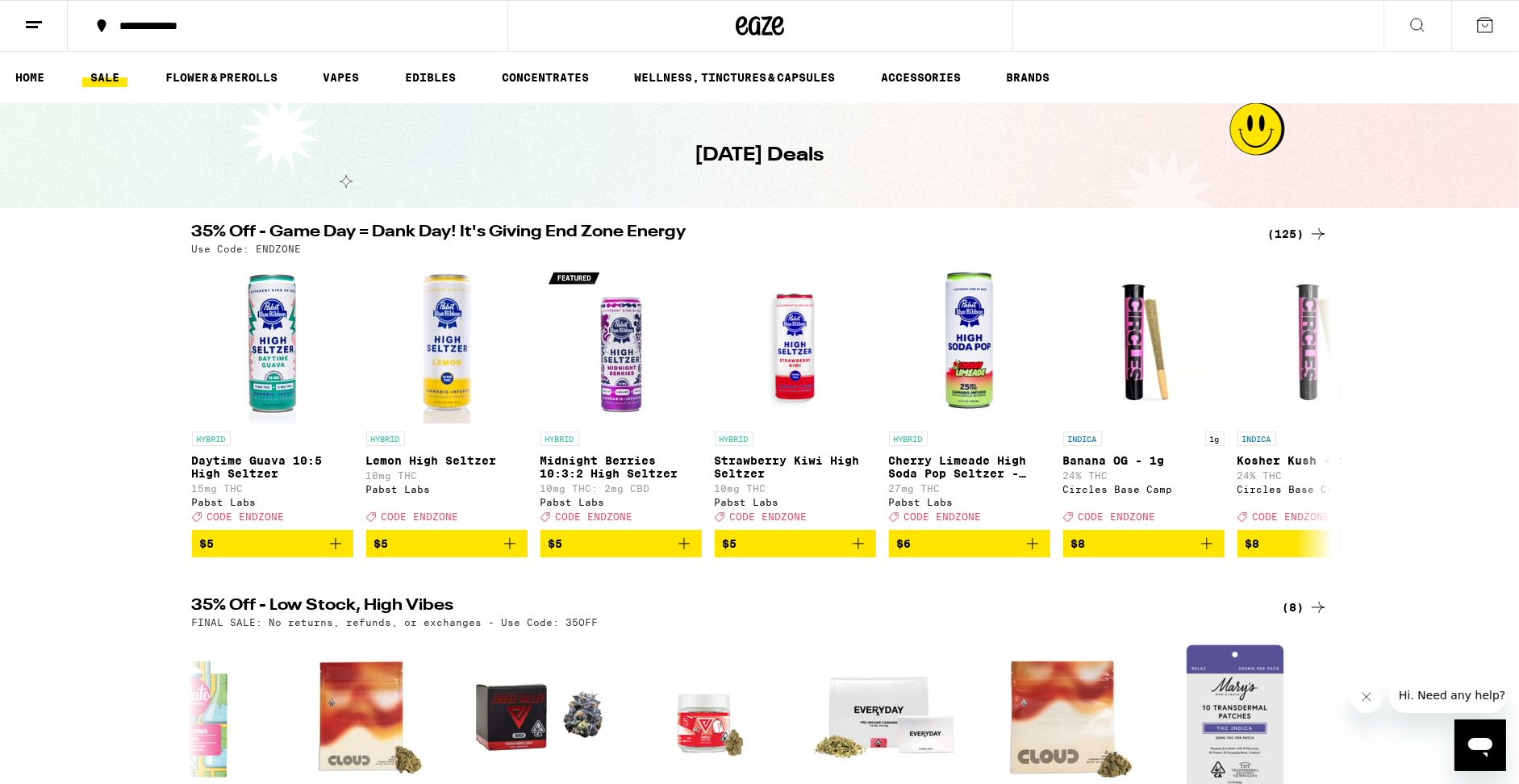
click at [1290, 240] on div "(125)" at bounding box center [1297, 234] width 59 height 20
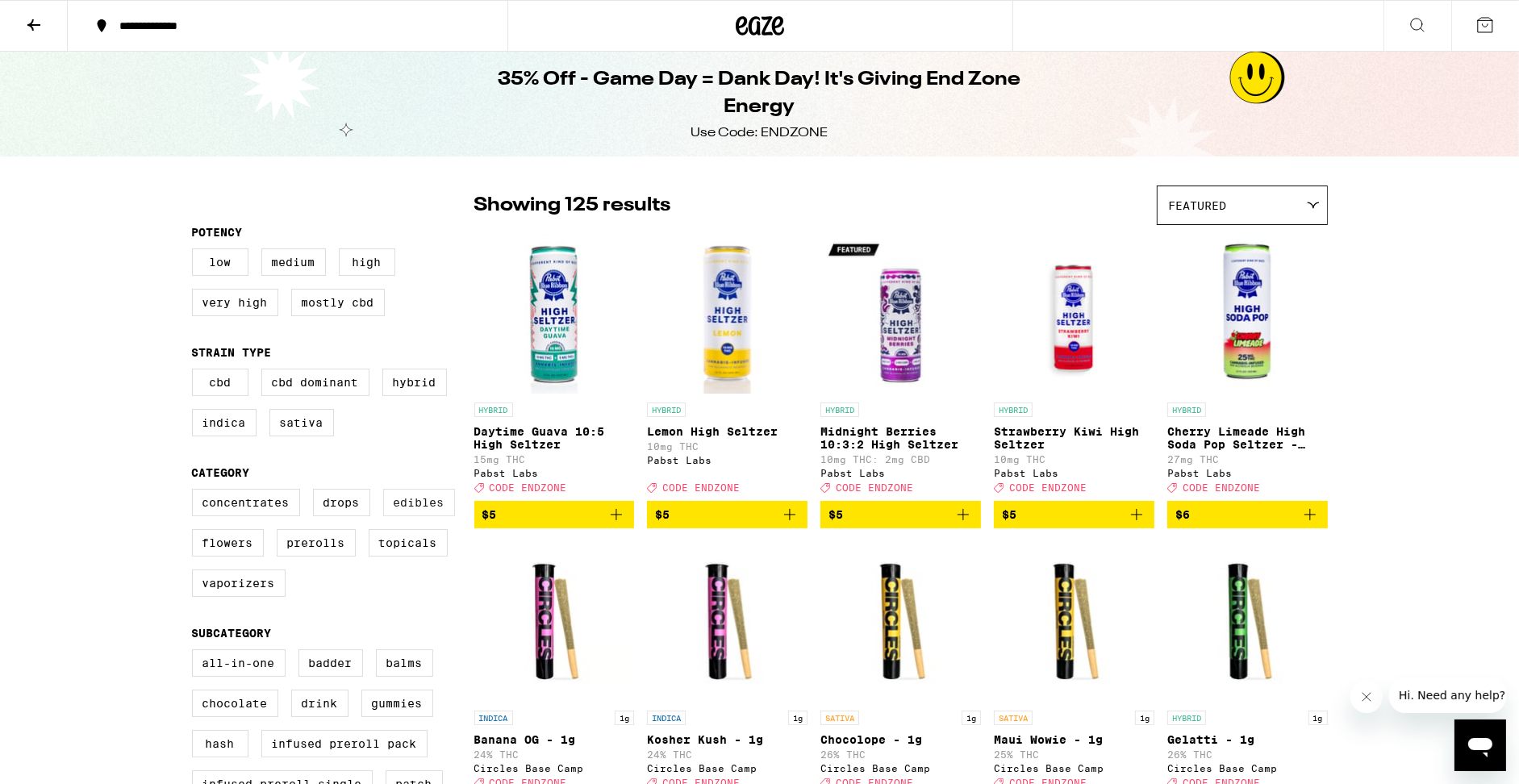
click at [429, 516] on label "Edibles" at bounding box center [419, 502] width 72 height 27
click at [196, 492] on input "Edibles" at bounding box center [195, 491] width 1 height 1
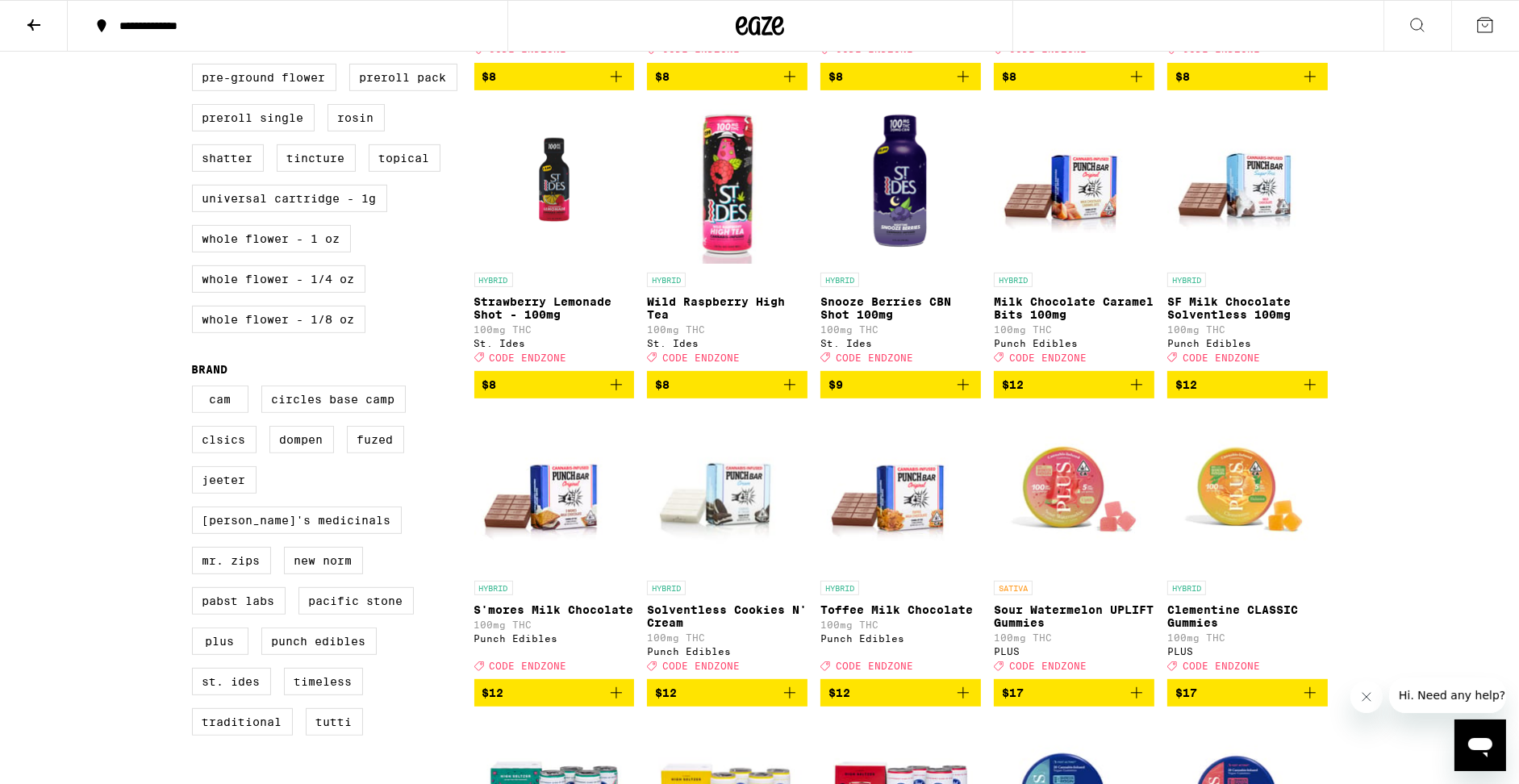
scroll to position [793, 0]
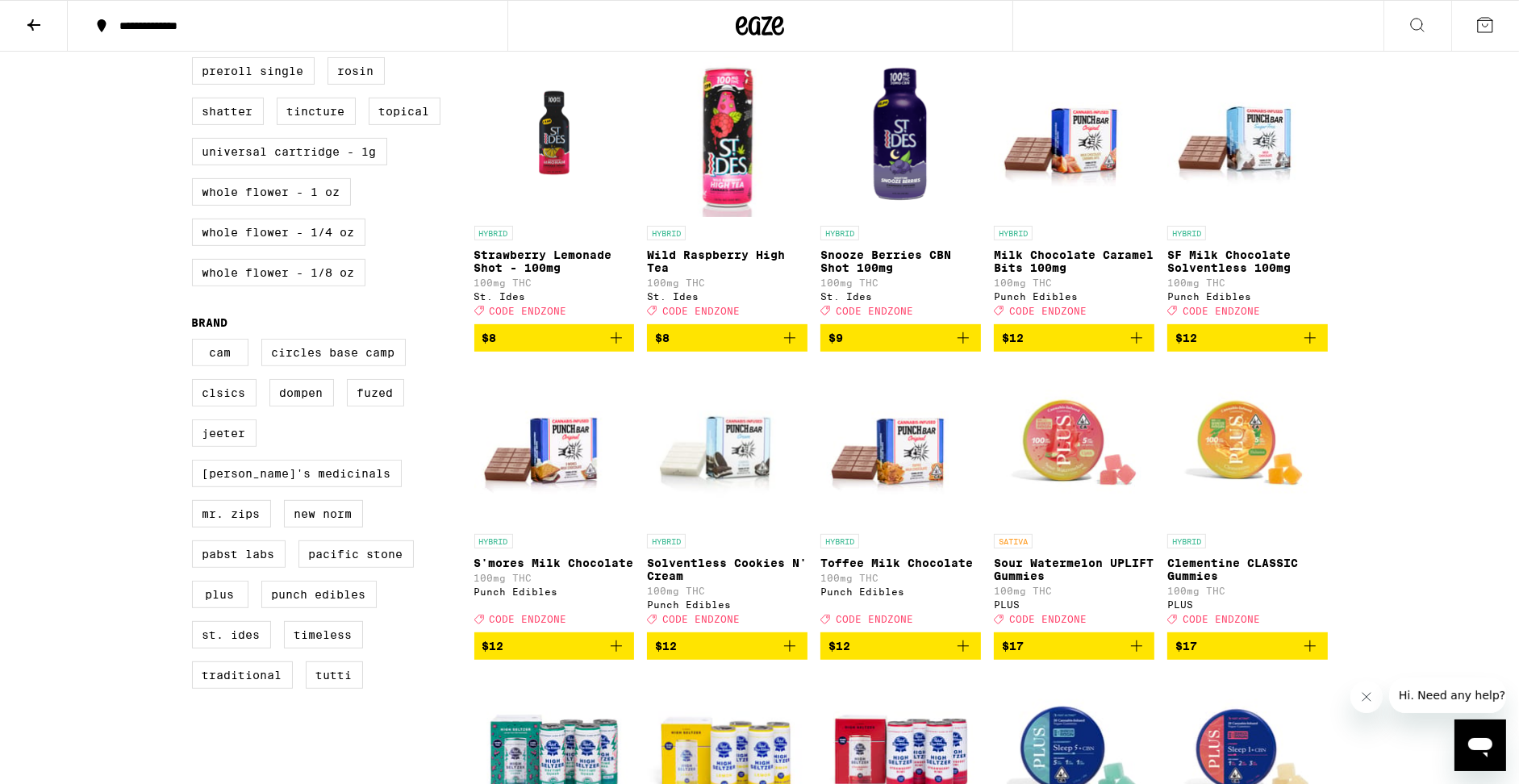
click at [573, 477] on img "Open page for S'mores Milk Chocolate from Punch Edibles" at bounding box center [554, 445] width 161 height 161
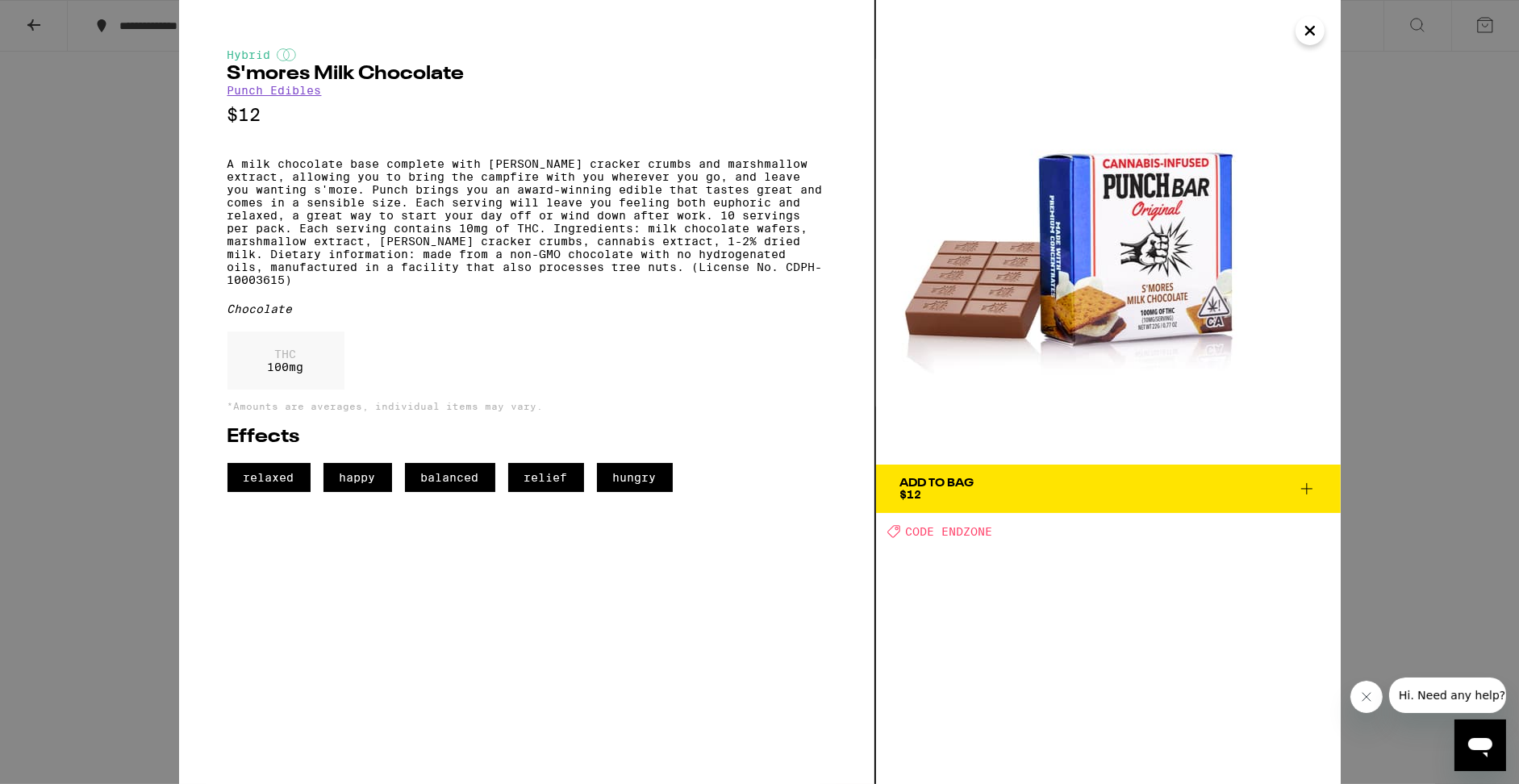
click at [1318, 484] on button "Add To Bag $12" at bounding box center [1108, 489] width 465 height 48
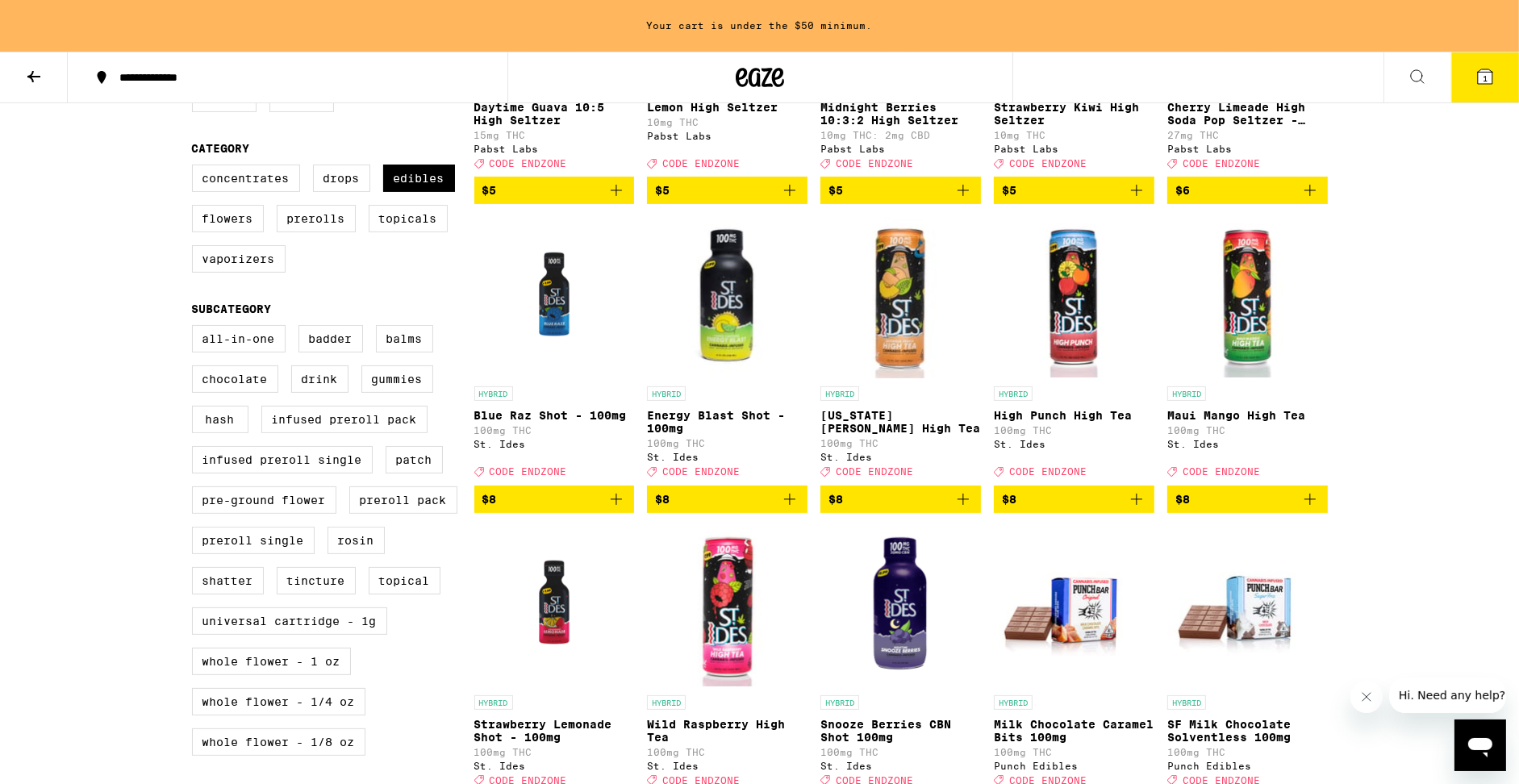
scroll to position [374, 0]
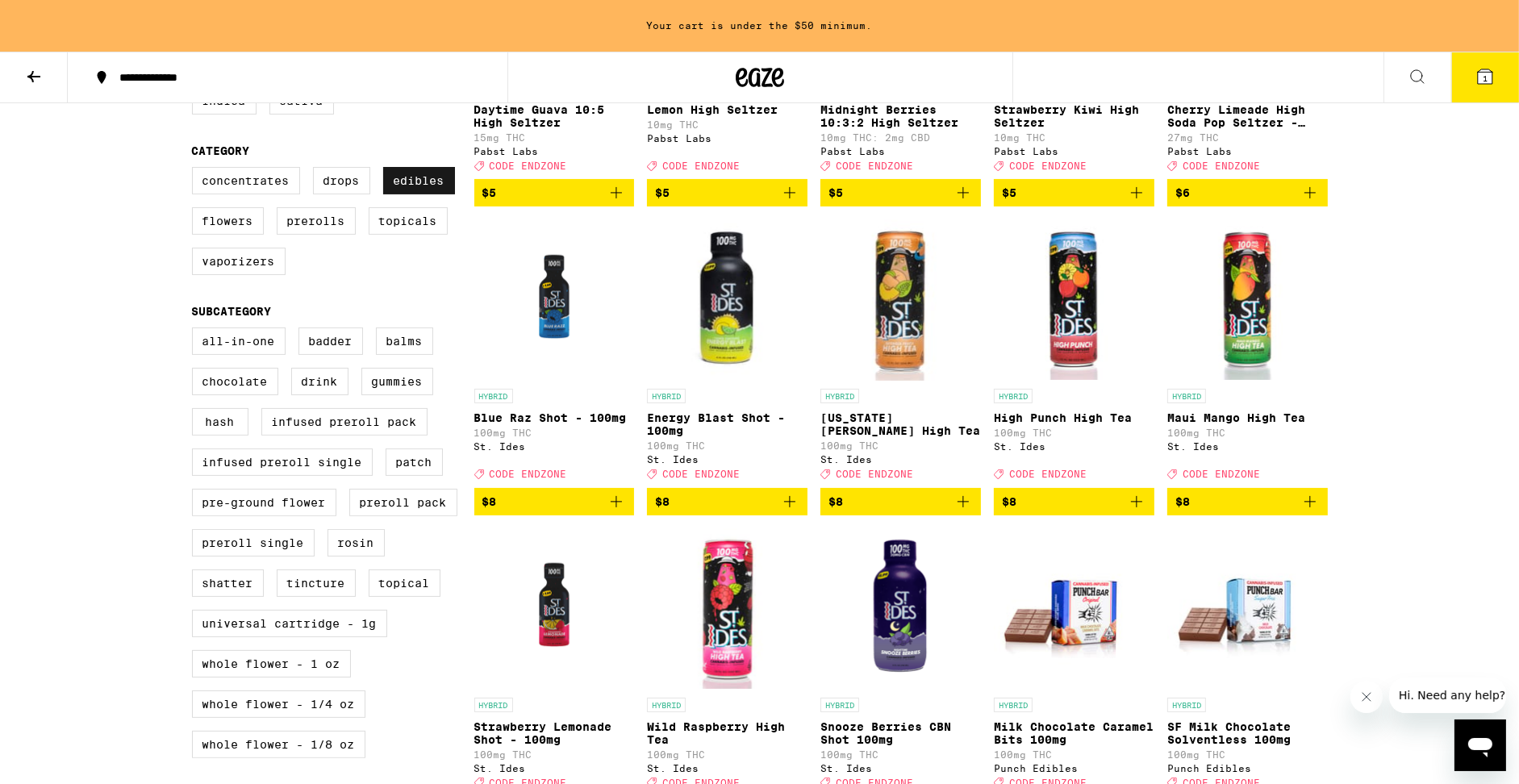
click at [424, 194] on label "Edibles" at bounding box center [419, 180] width 72 height 27
click at [196, 170] on input "Edibles" at bounding box center [195, 169] width 1 height 1
checkbox input "false"
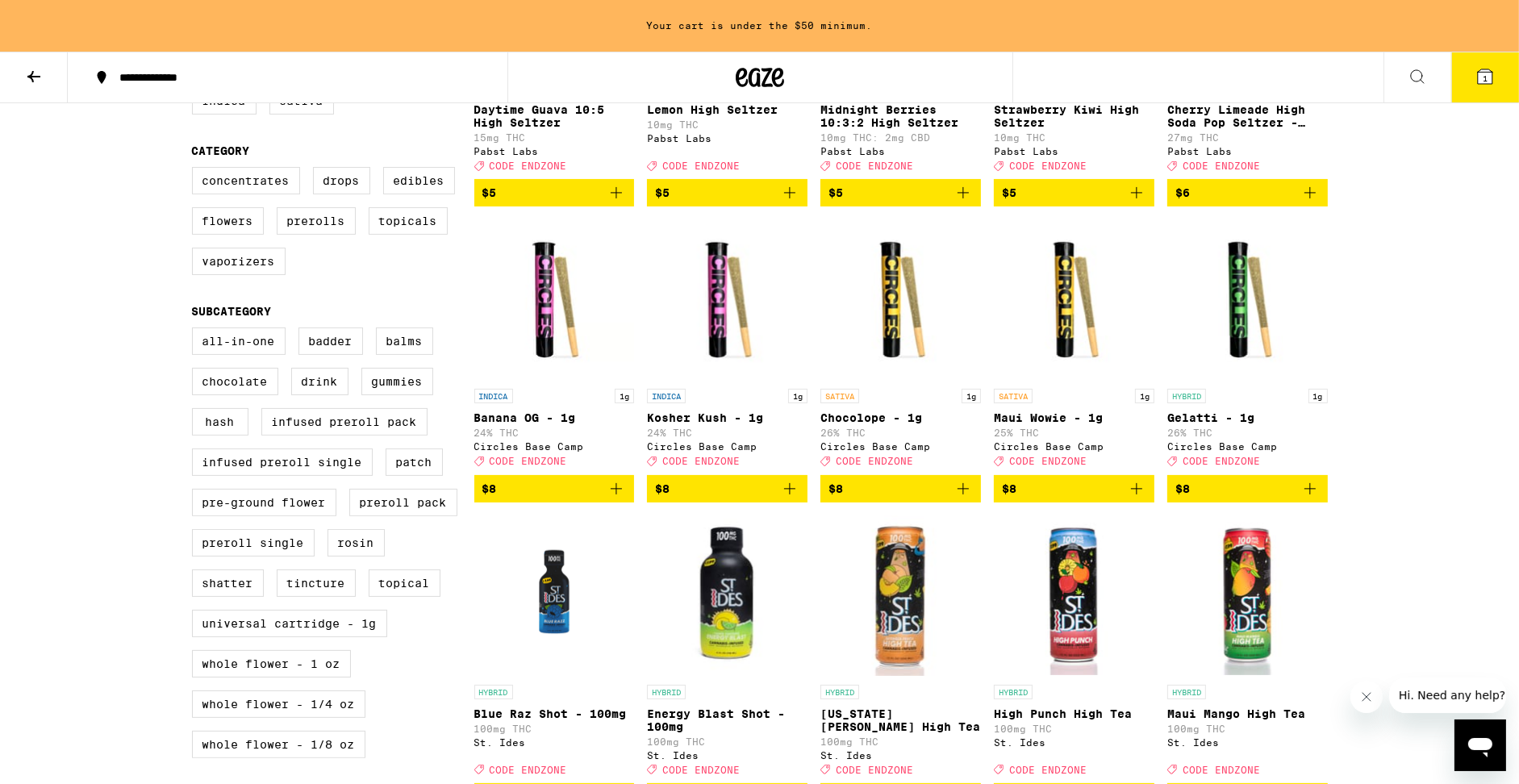
drag, startPoint x: 357, startPoint y: 205, endPoint x: 381, endPoint y: 210, distance: 24.5
click at [357, 194] on label "Drops" at bounding box center [341, 180] width 58 height 27
click at [196, 170] on input "Drops" at bounding box center [195, 169] width 1 height 1
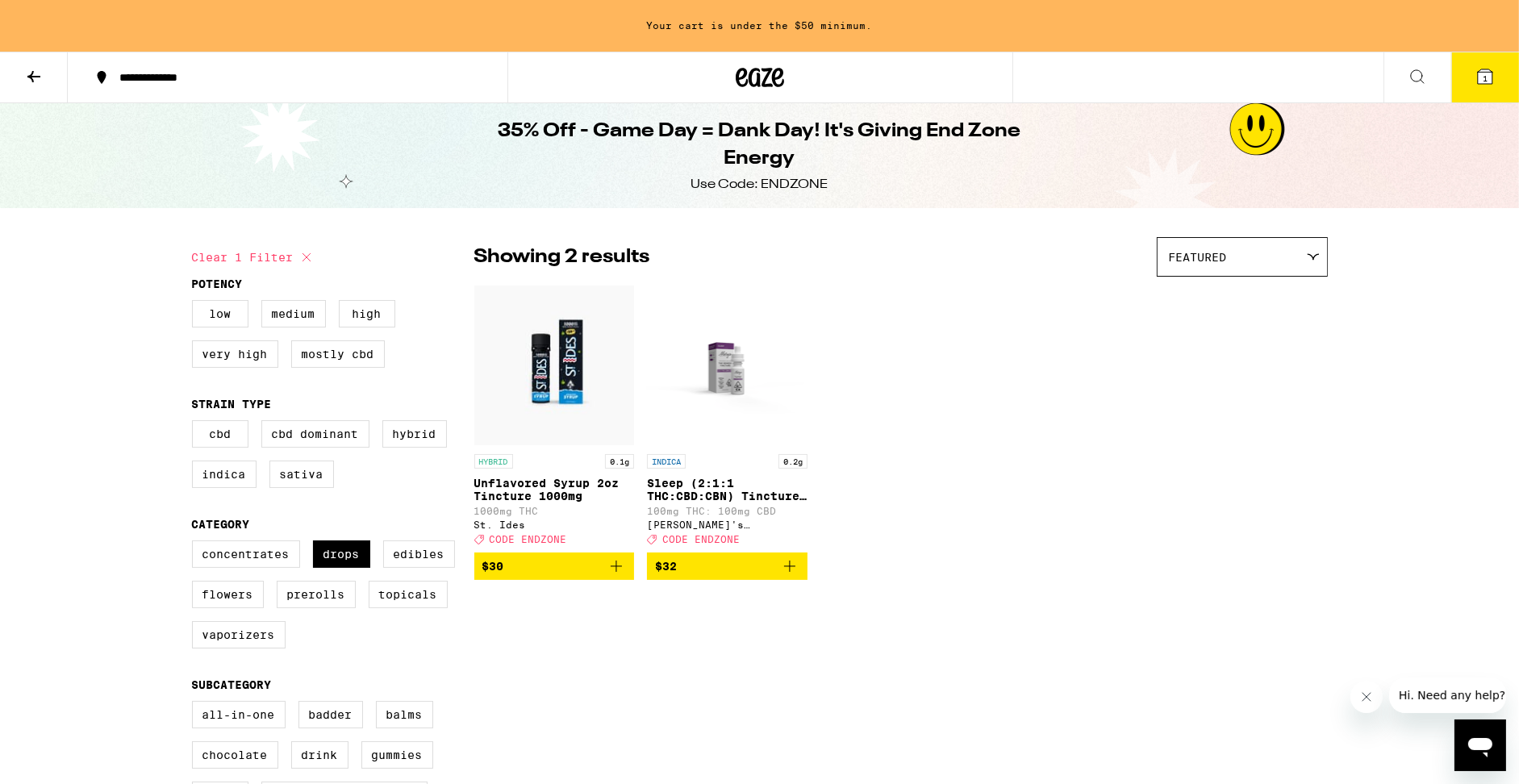
click at [620, 575] on icon "Add to bag" at bounding box center [616, 566] width 20 height 20
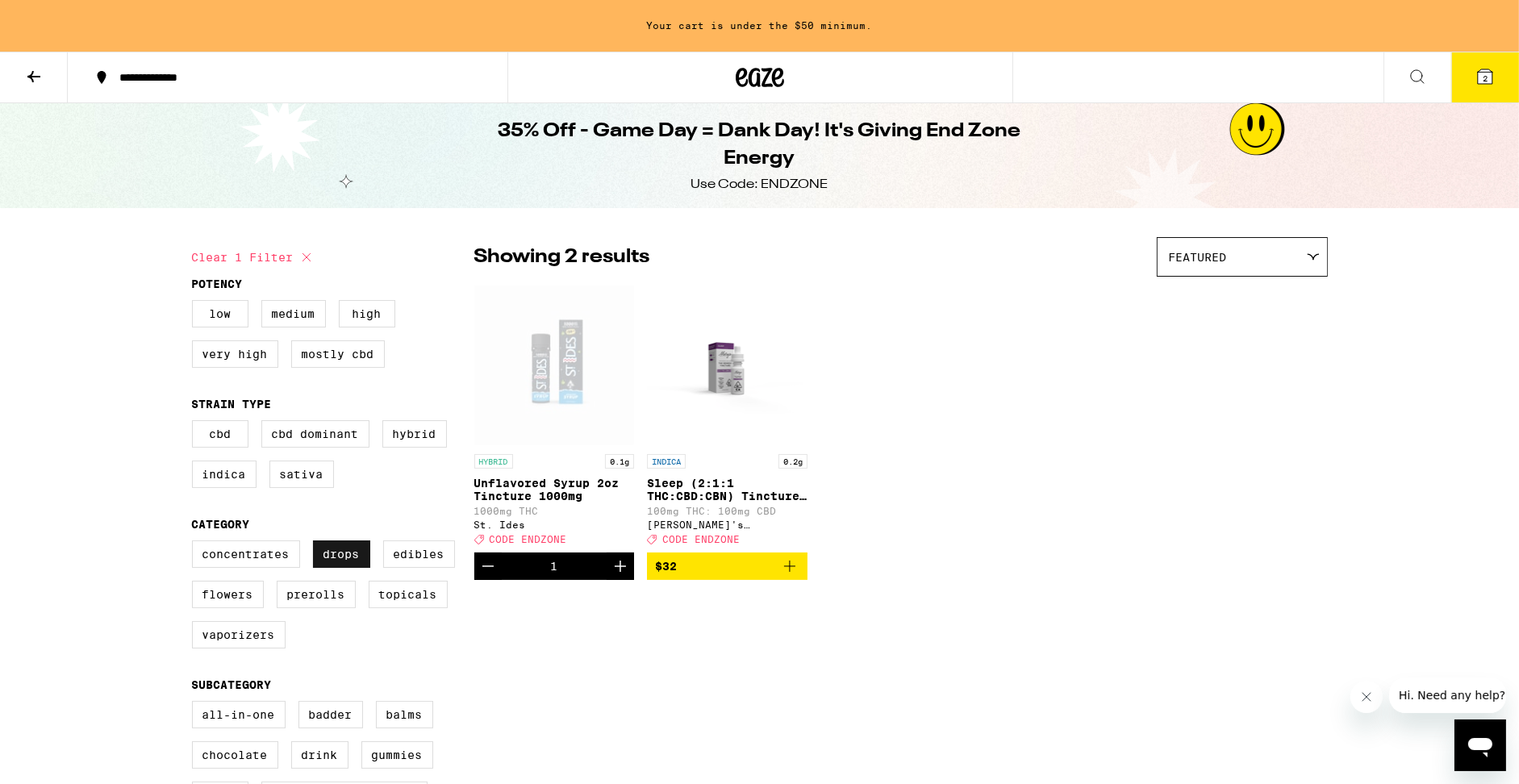
drag, startPoint x: 339, startPoint y: 563, endPoint x: 319, endPoint y: 588, distance: 32.0
click at [338, 563] on label "Drops" at bounding box center [341, 554] width 58 height 27
click at [196, 544] on input "Drops" at bounding box center [195, 543] width 1 height 1
checkbox input "false"
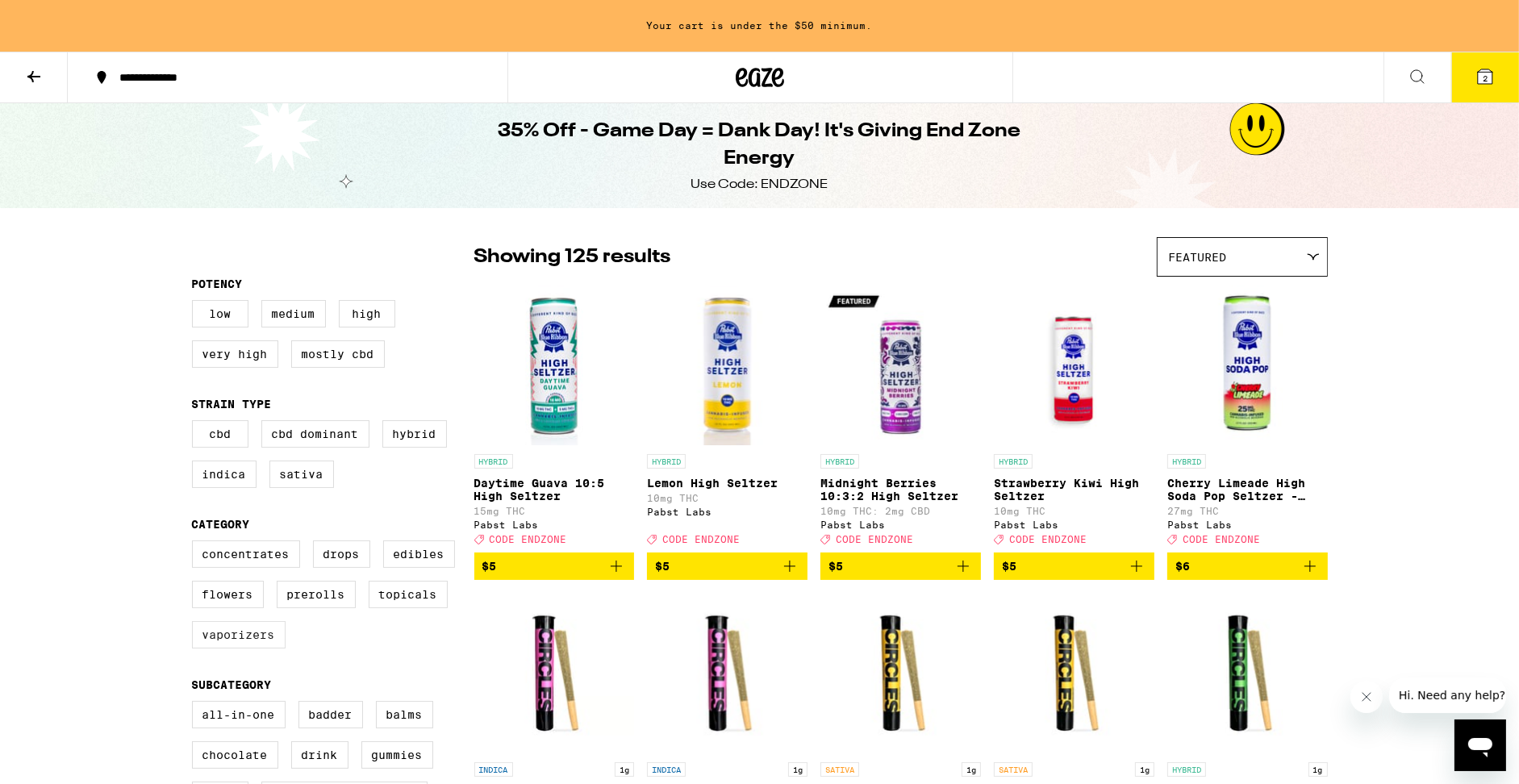
click at [237, 648] on label "Vaporizers" at bounding box center [238, 635] width 94 height 27
click at [196, 544] on input "Vaporizers" at bounding box center [195, 543] width 1 height 1
checkbox input "true"
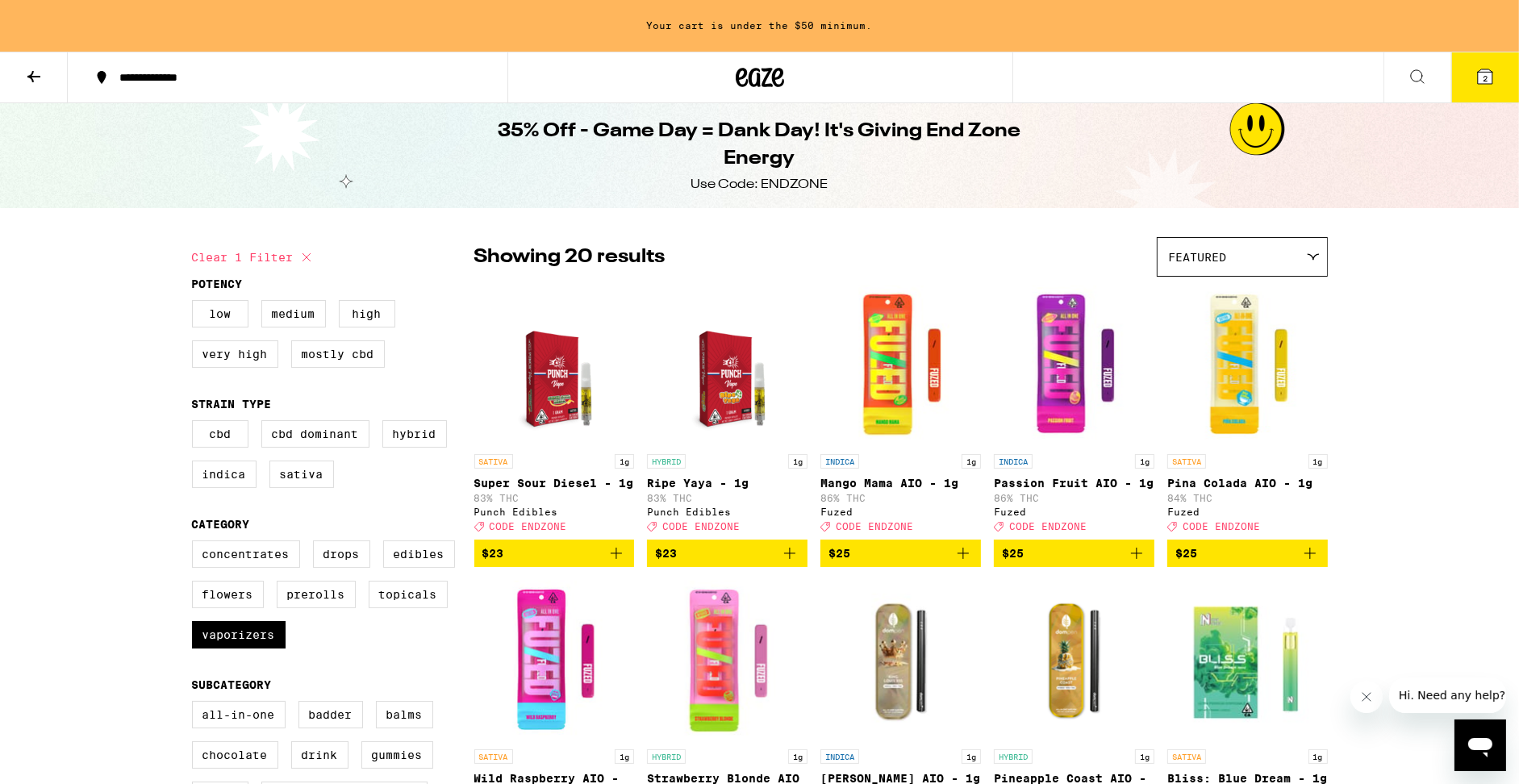
click at [622, 562] on icon "Add to bag" at bounding box center [616, 553] width 20 height 20
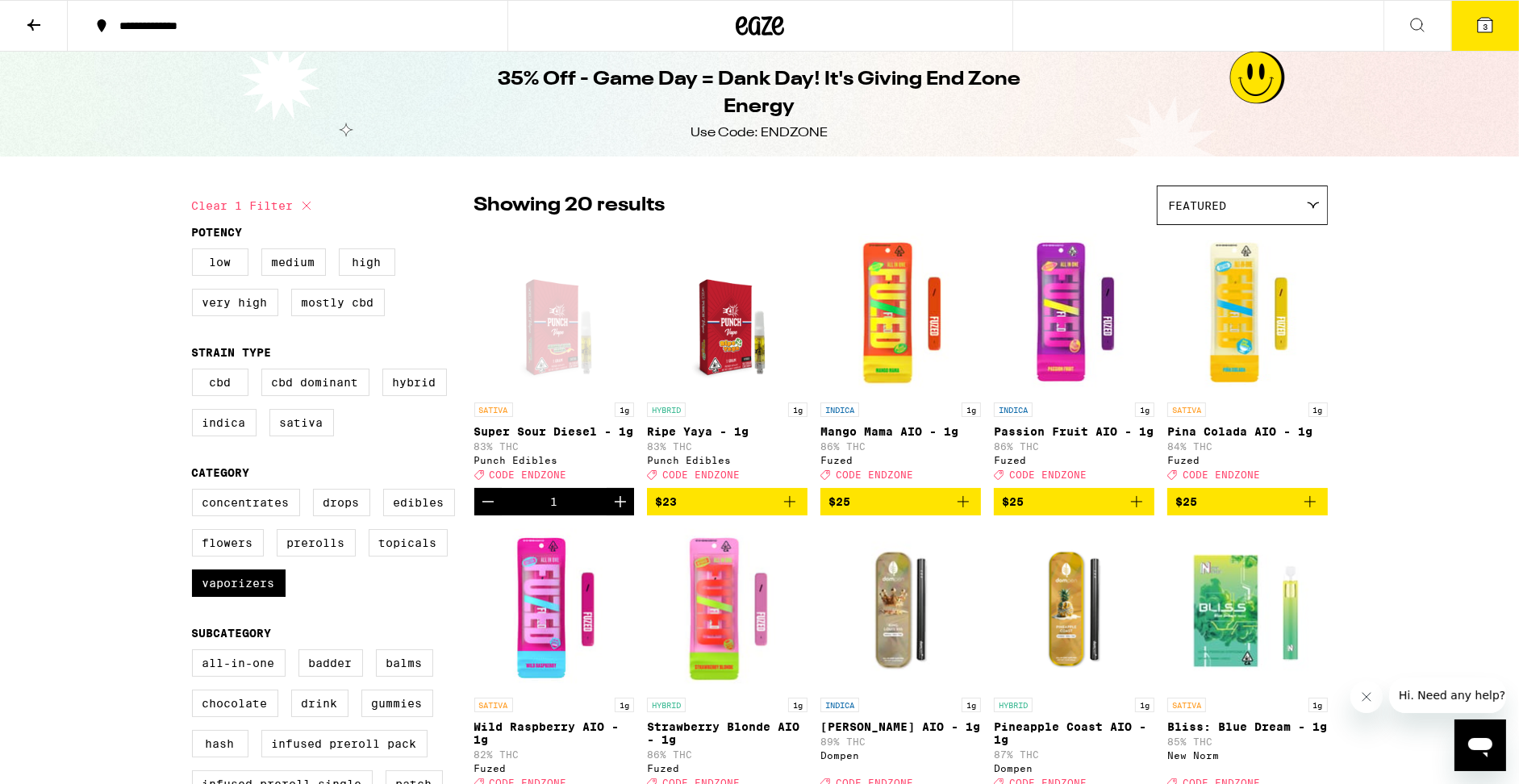
click at [792, 511] on icon "Add to bag" at bounding box center [790, 501] width 20 height 20
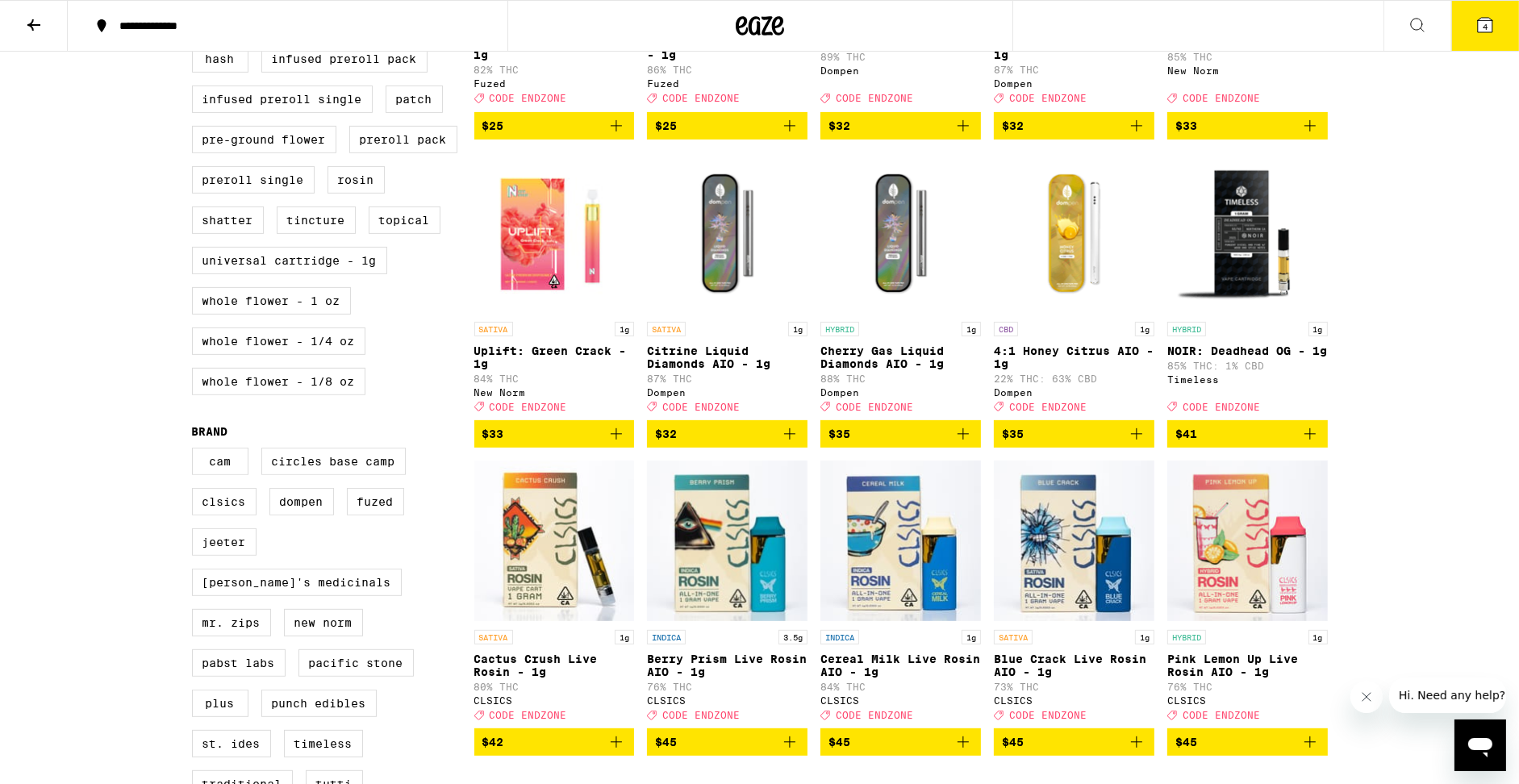
scroll to position [685, 0]
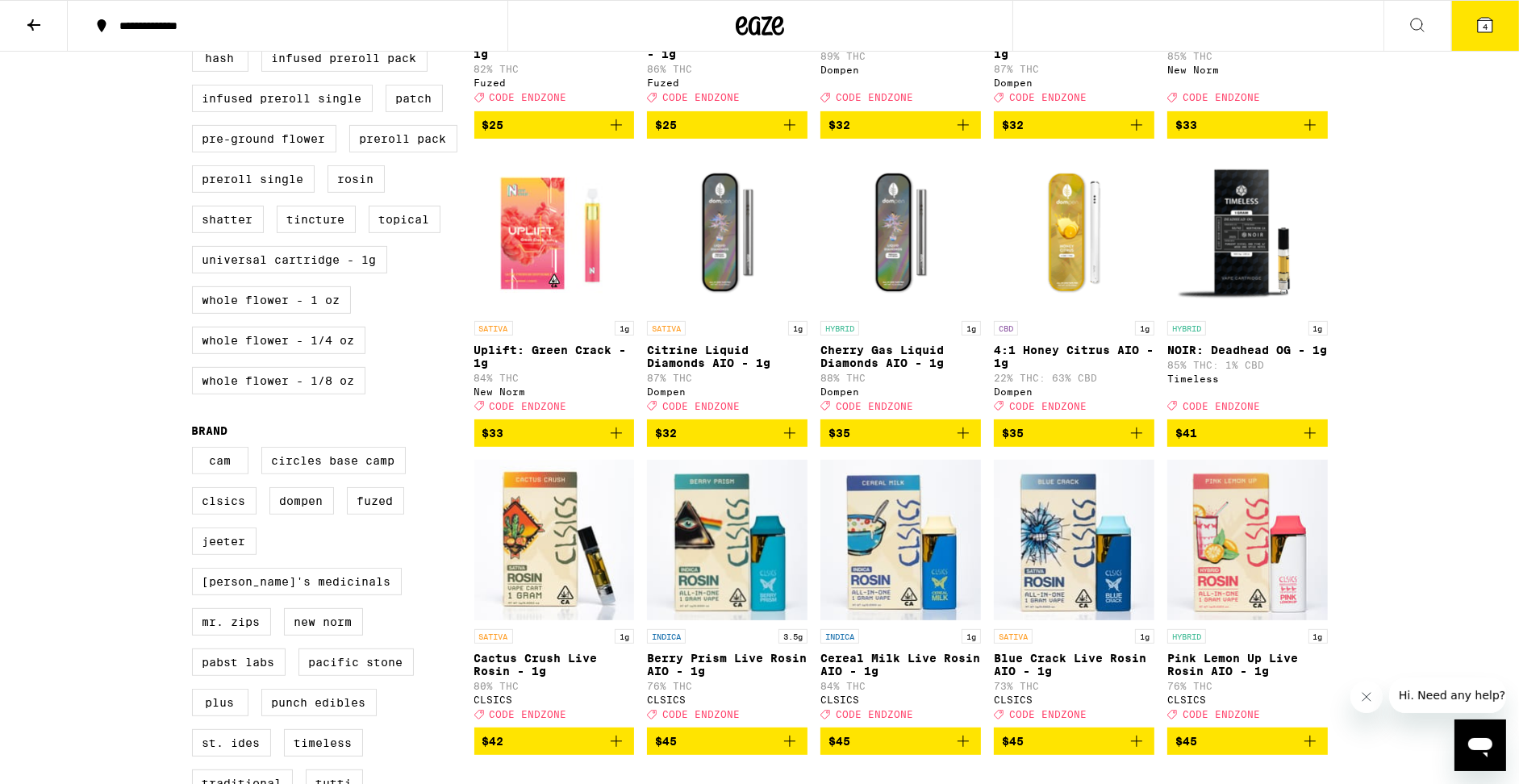
click at [1476, 26] on icon at bounding box center [1485, 25] width 20 height 20
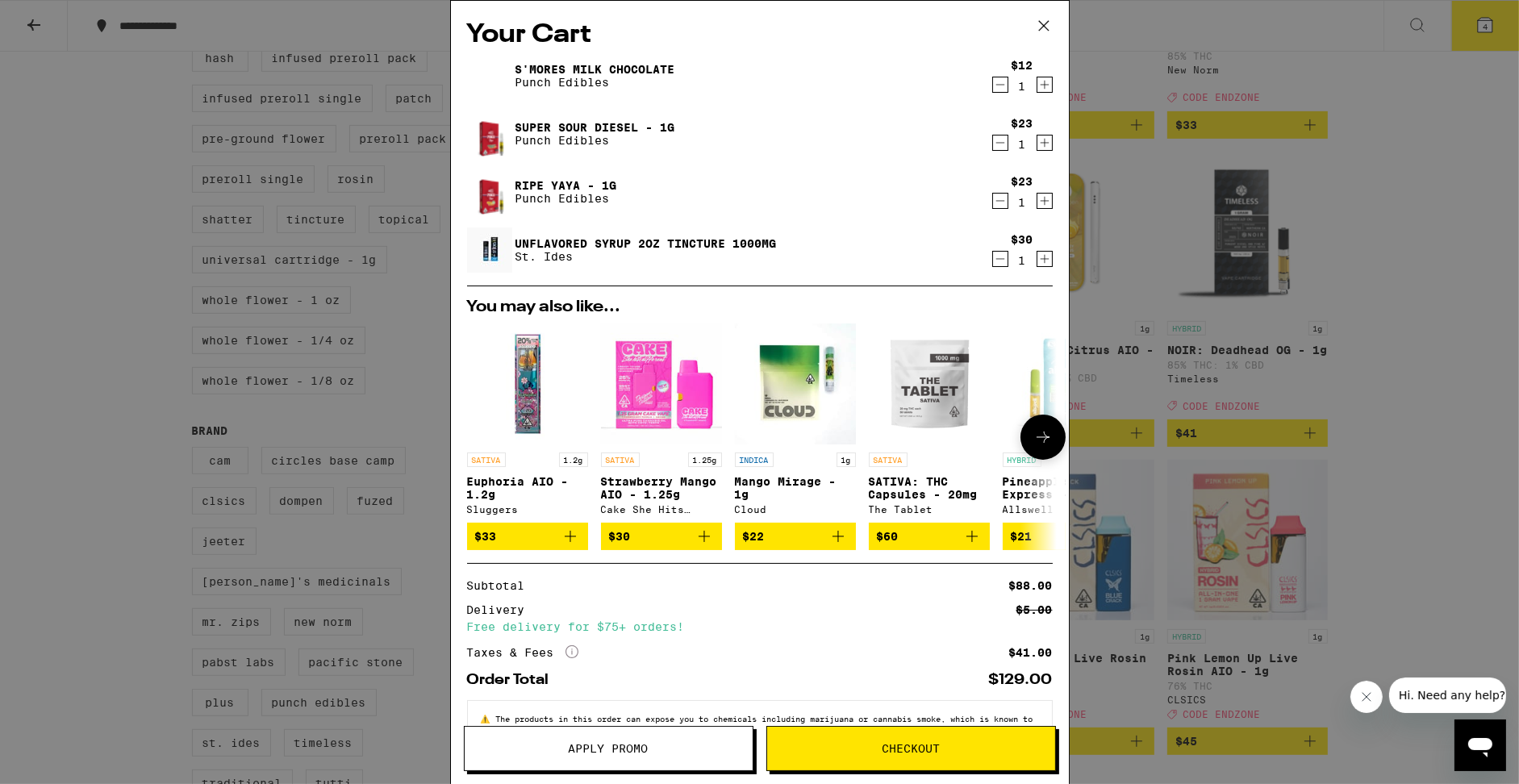
scroll to position [64, 0]
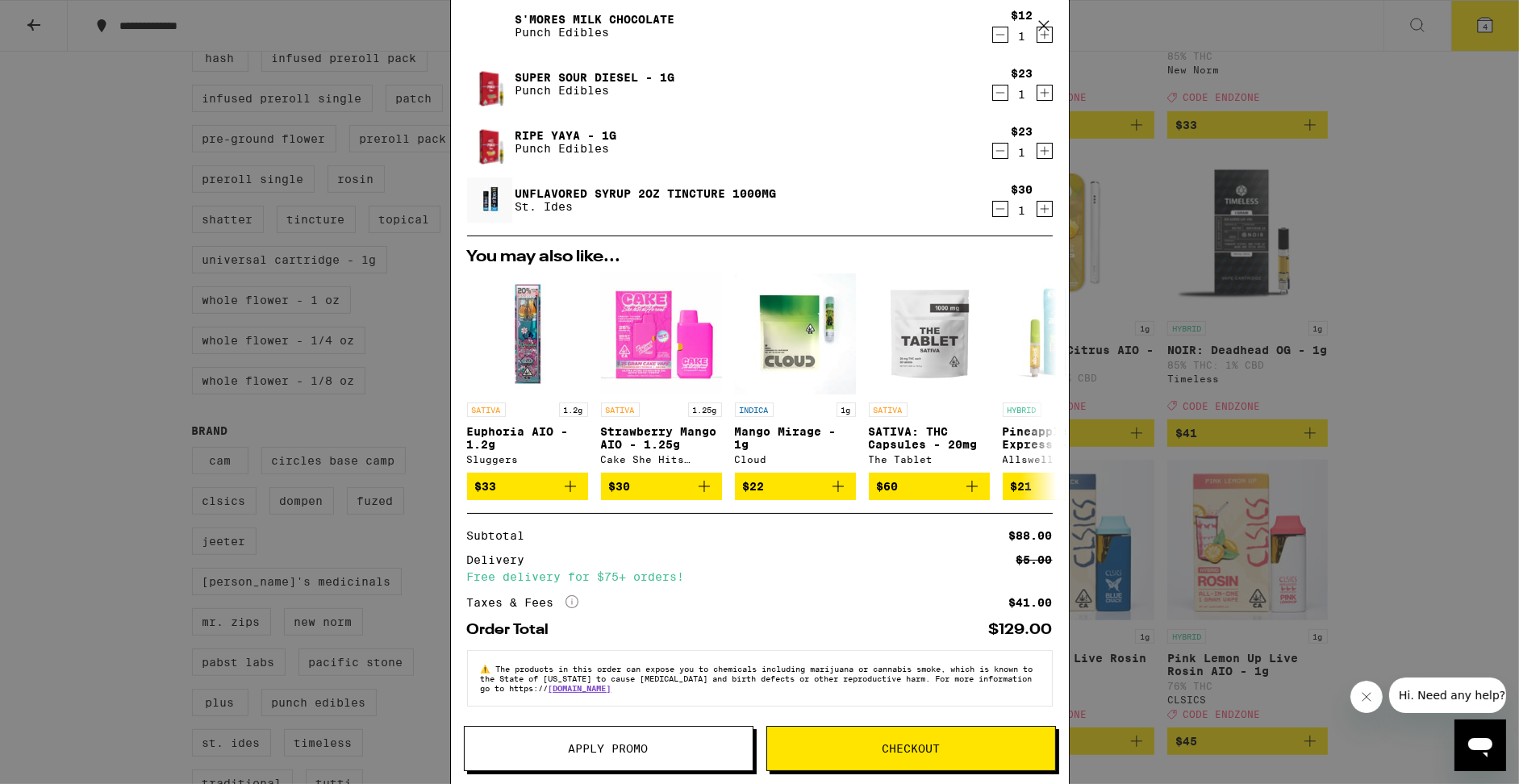
click at [602, 753] on span "Apply Promo" at bounding box center [608, 748] width 80 height 11
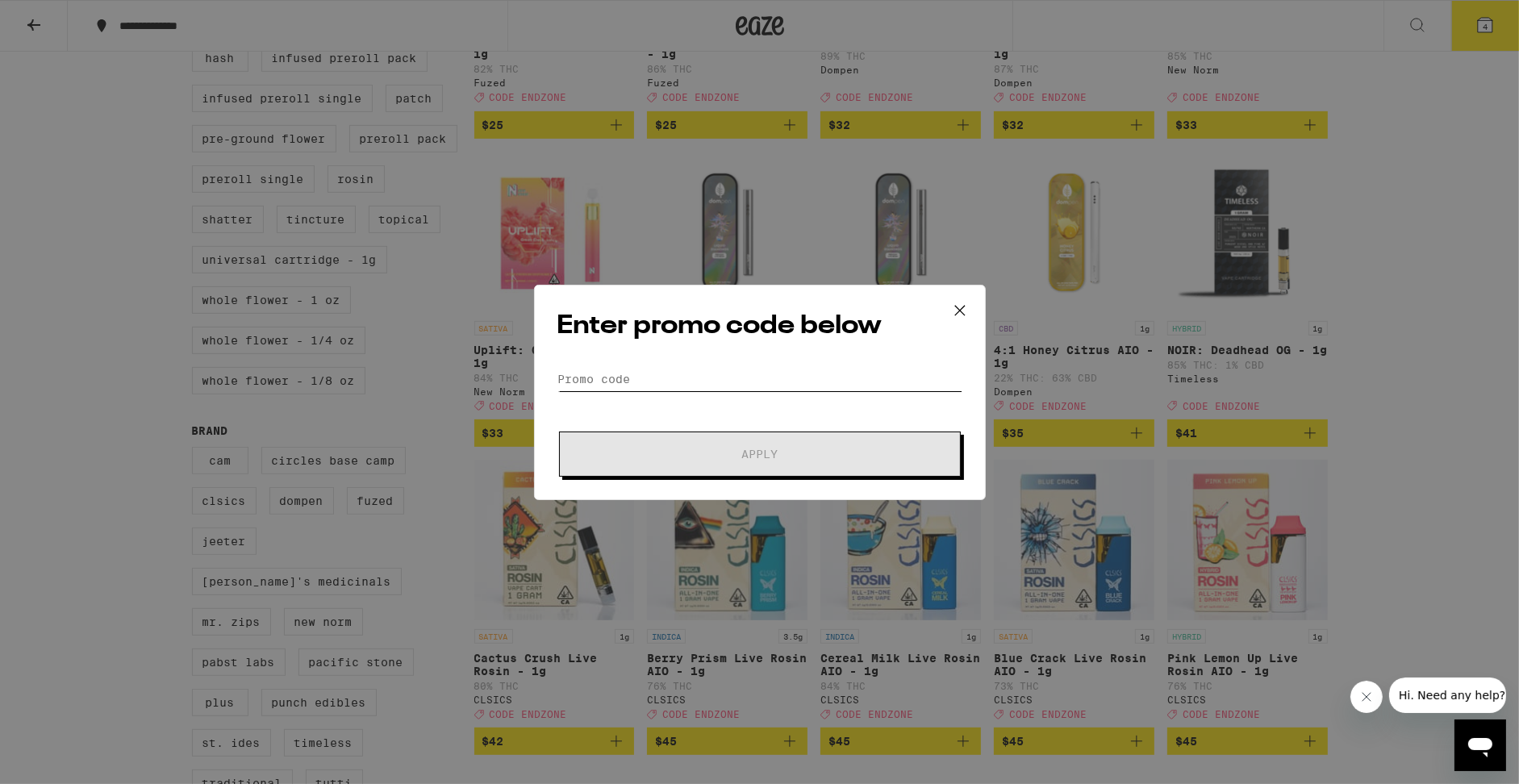
click at [698, 386] on input "Promo Code" at bounding box center [760, 379] width 405 height 24
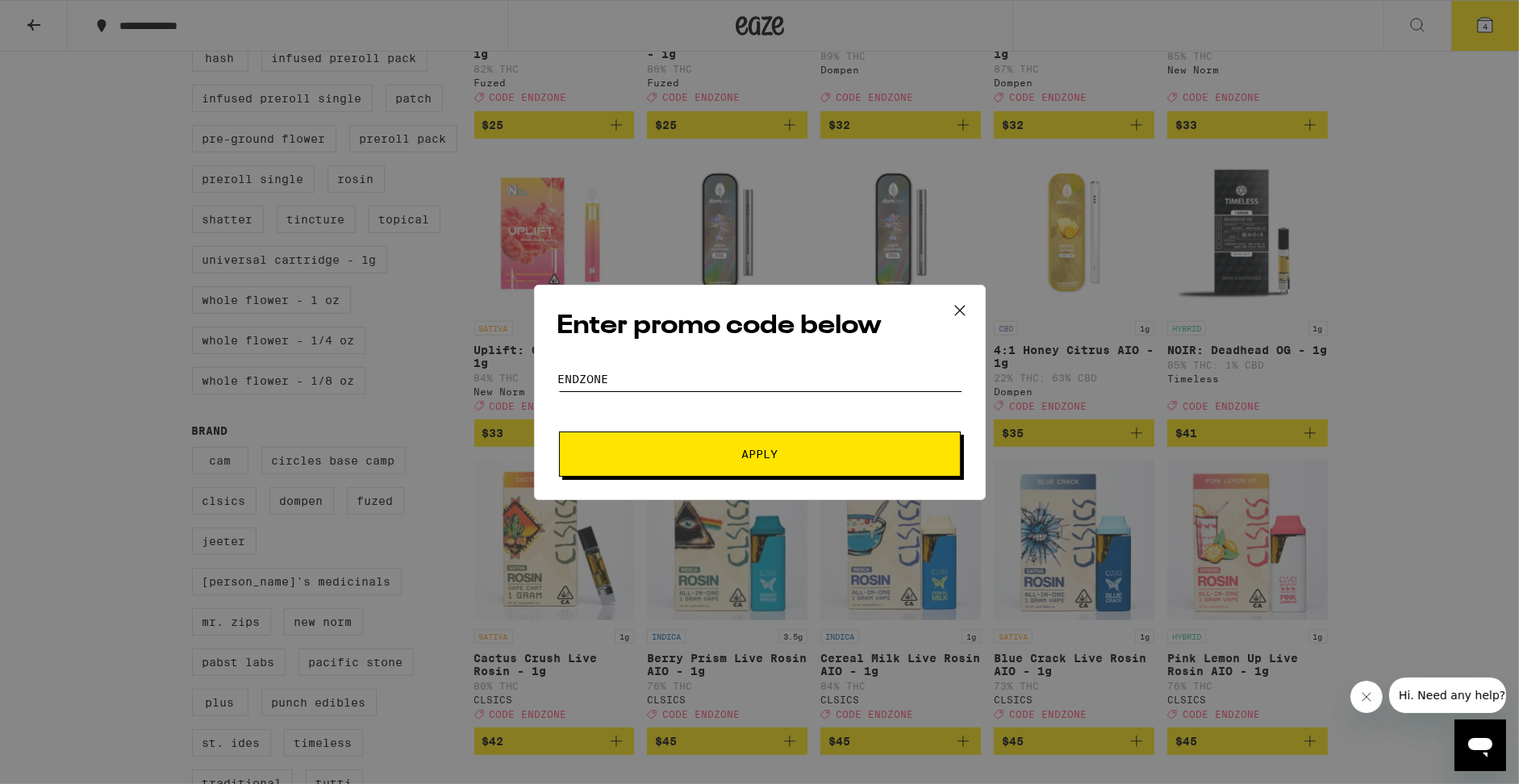
type input "ENDZONE"
click at [727, 445] on button "Apply" at bounding box center [760, 453] width 402 height 46
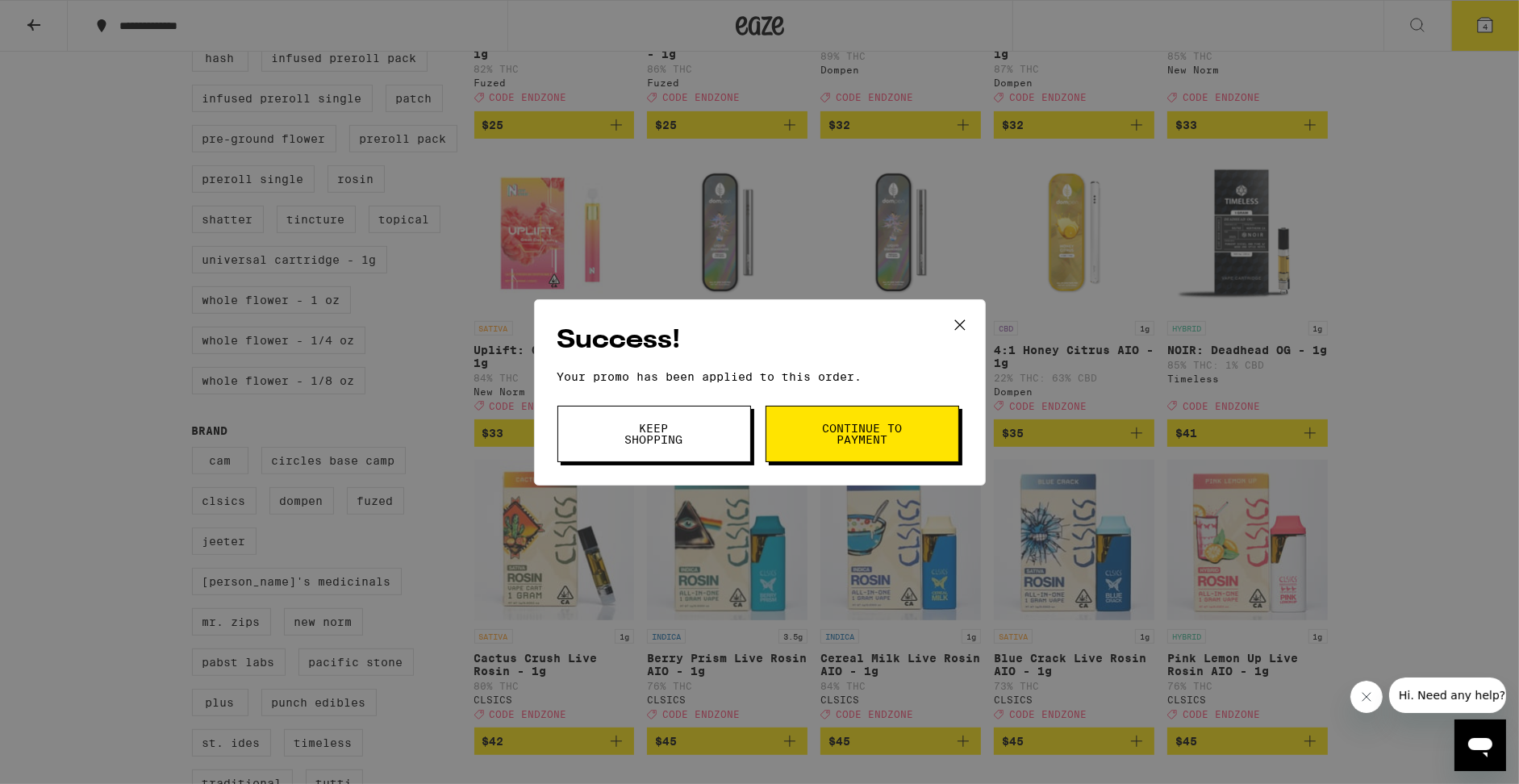
click at [727, 445] on button "Keep Shopping" at bounding box center [654, 434] width 193 height 57
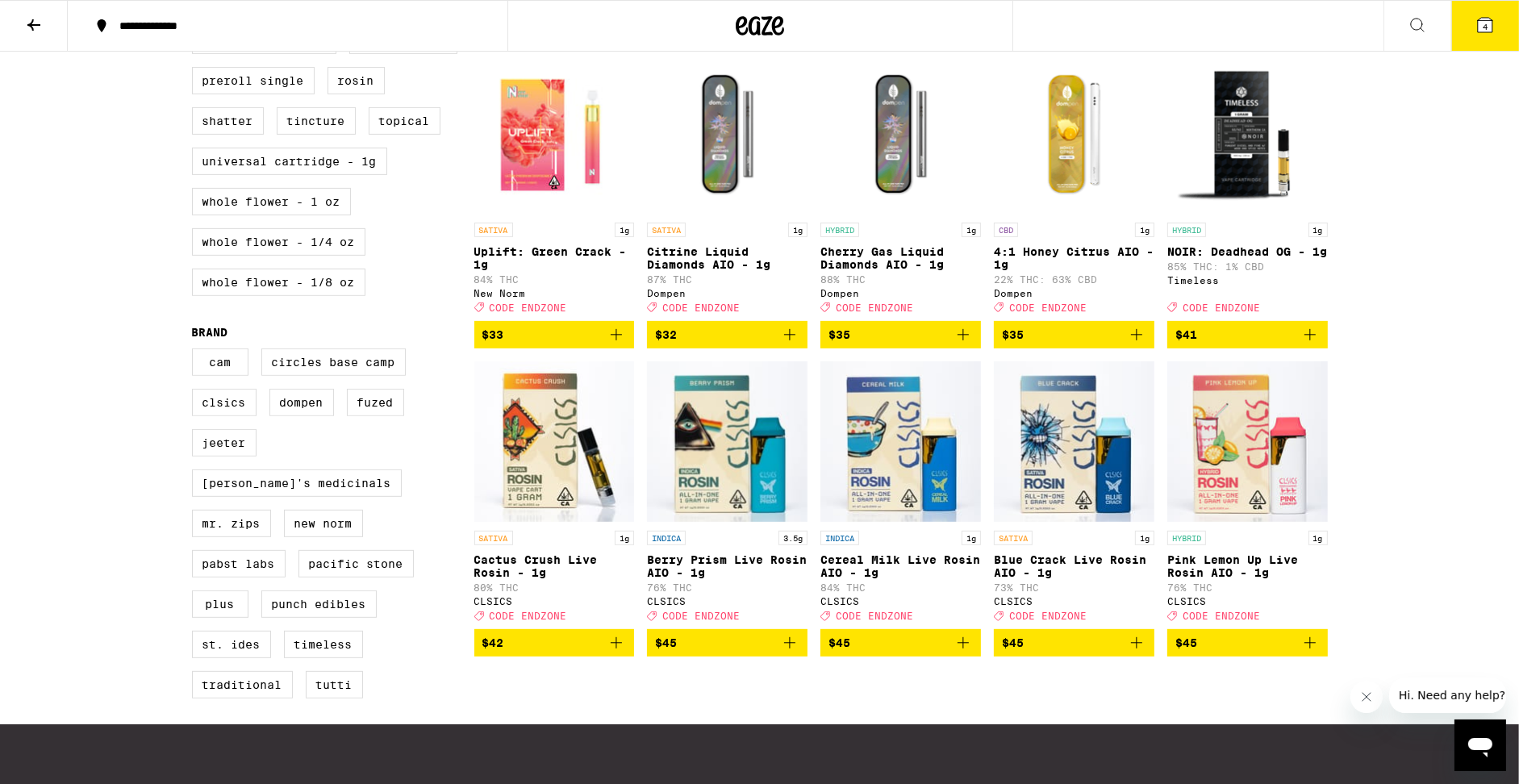
scroll to position [783, 0]
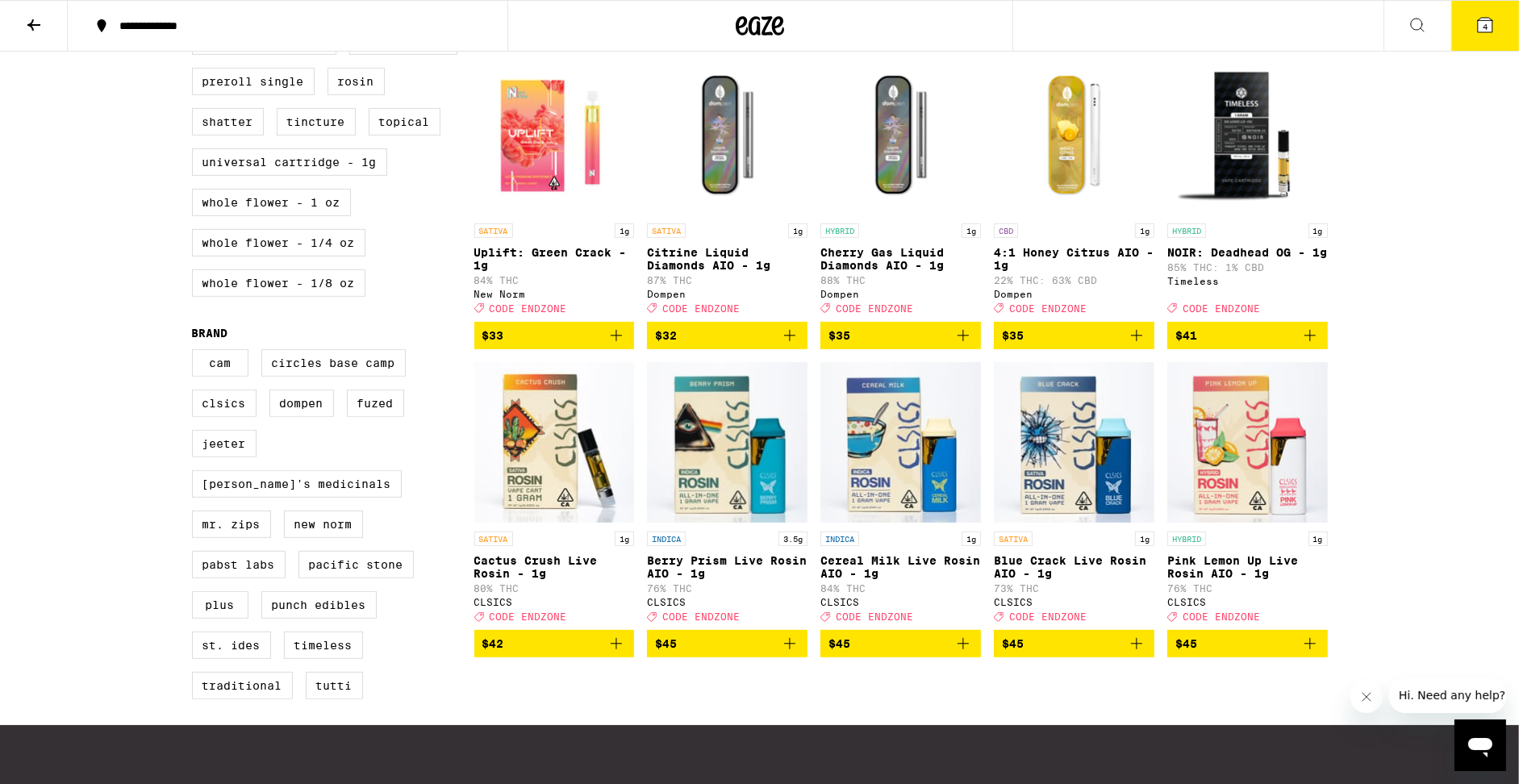
click at [1464, 41] on button "4" at bounding box center [1485, 26] width 68 height 50
